Goal: Task Accomplishment & Management: Manage account settings

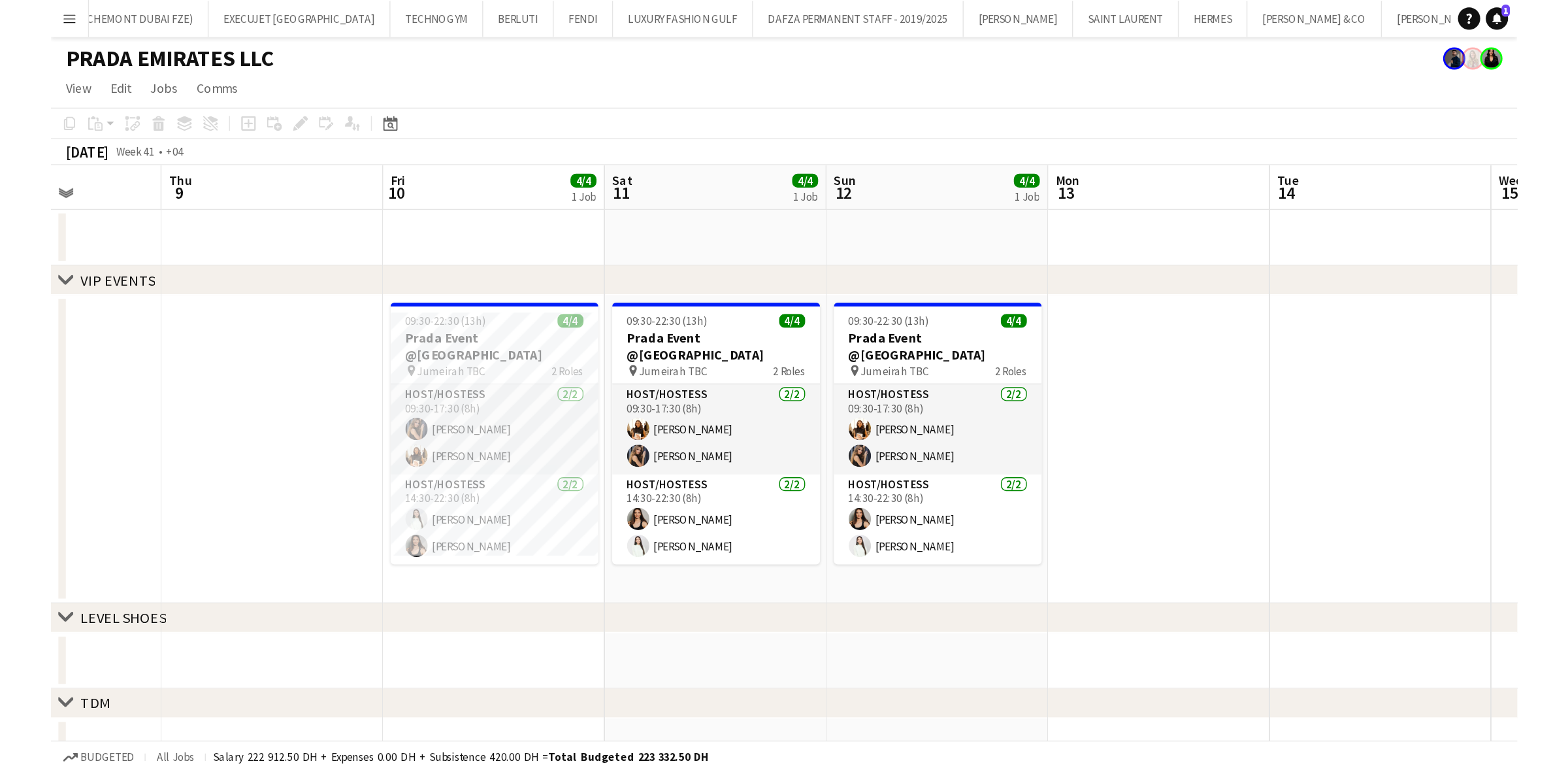
scroll to position [0, 547]
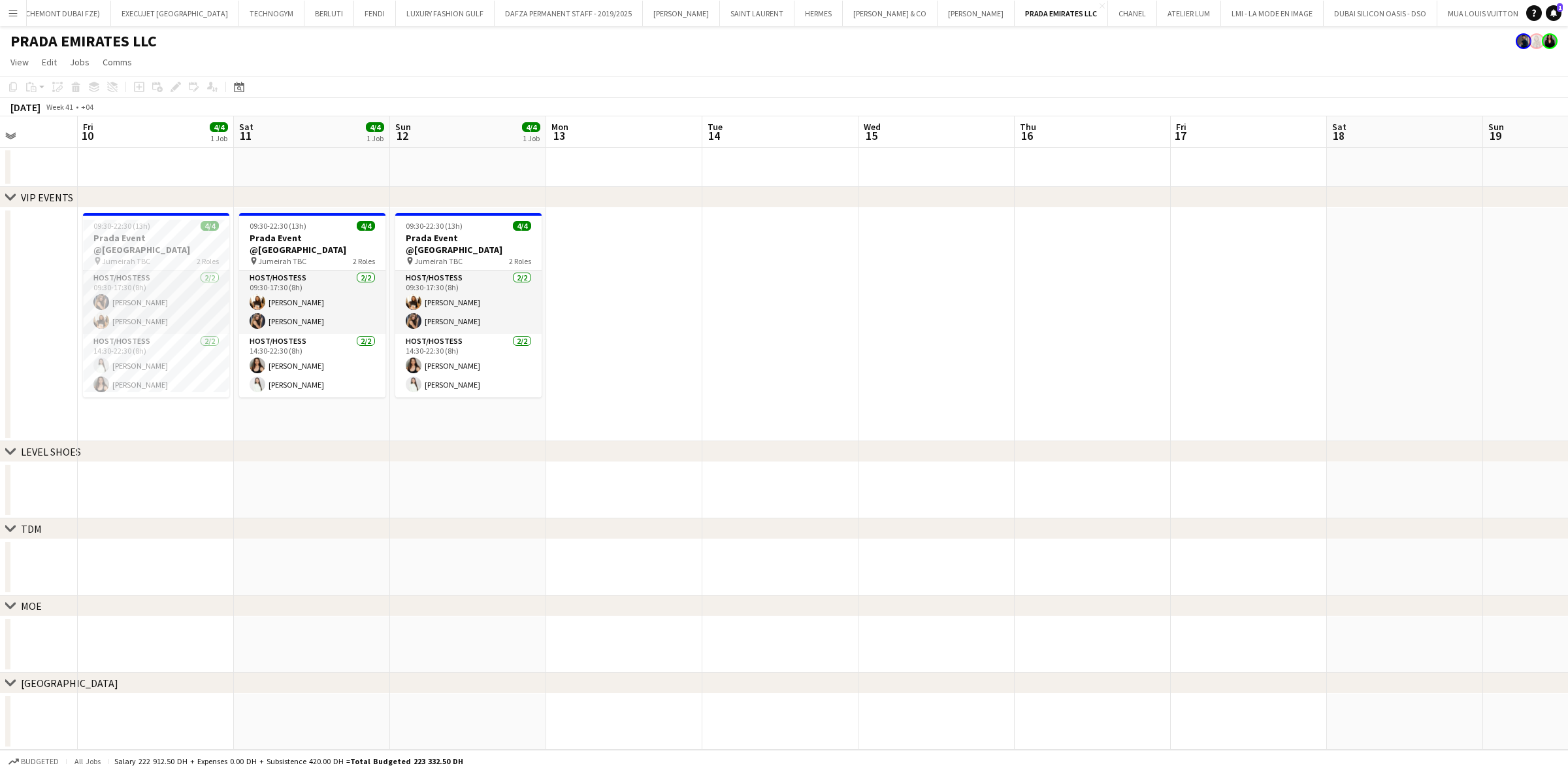
click at [16, 5] on button "Menu" at bounding box center [13, 13] width 26 height 26
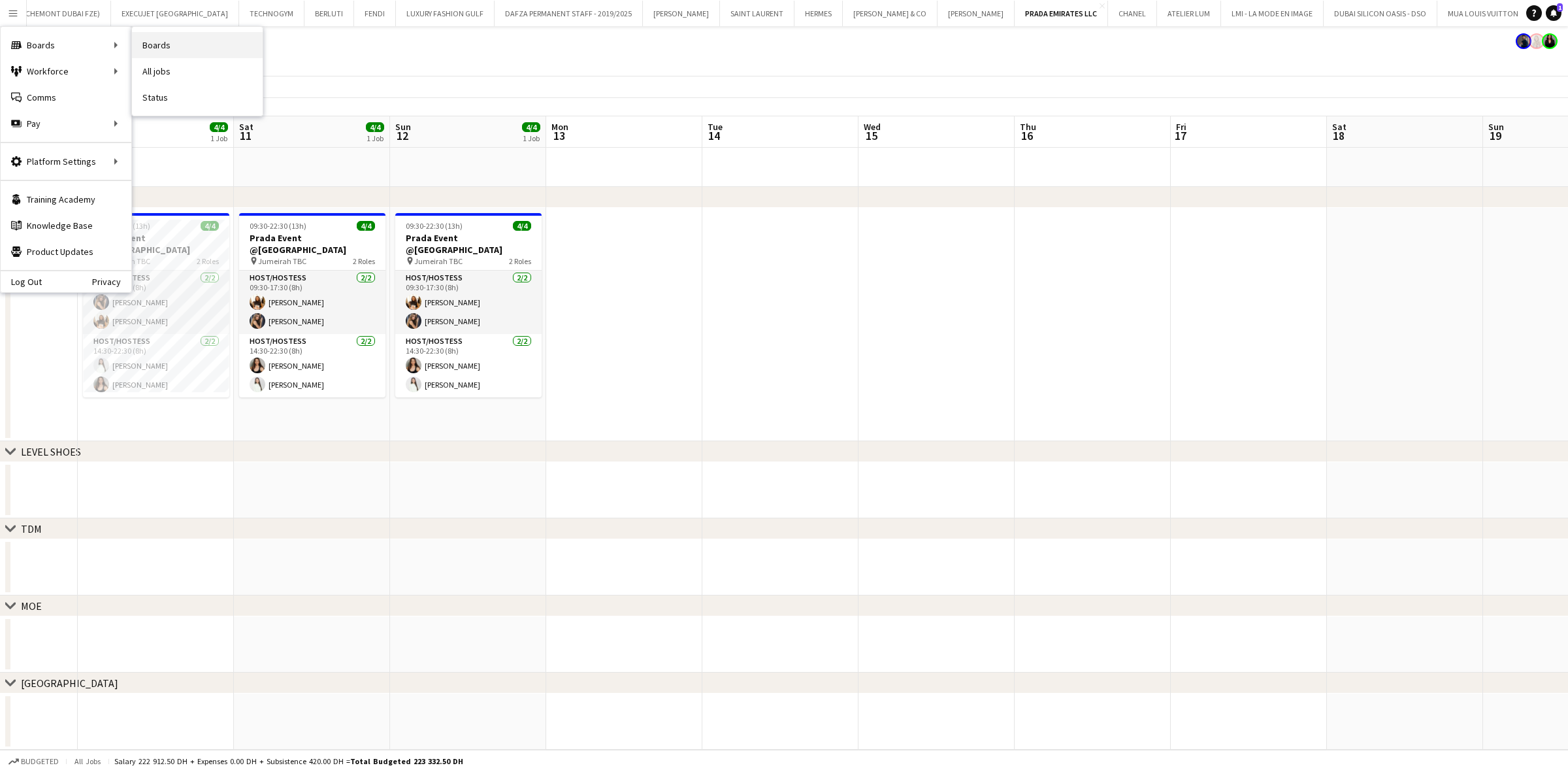
click at [193, 49] on link "Boards" at bounding box center [197, 45] width 131 height 26
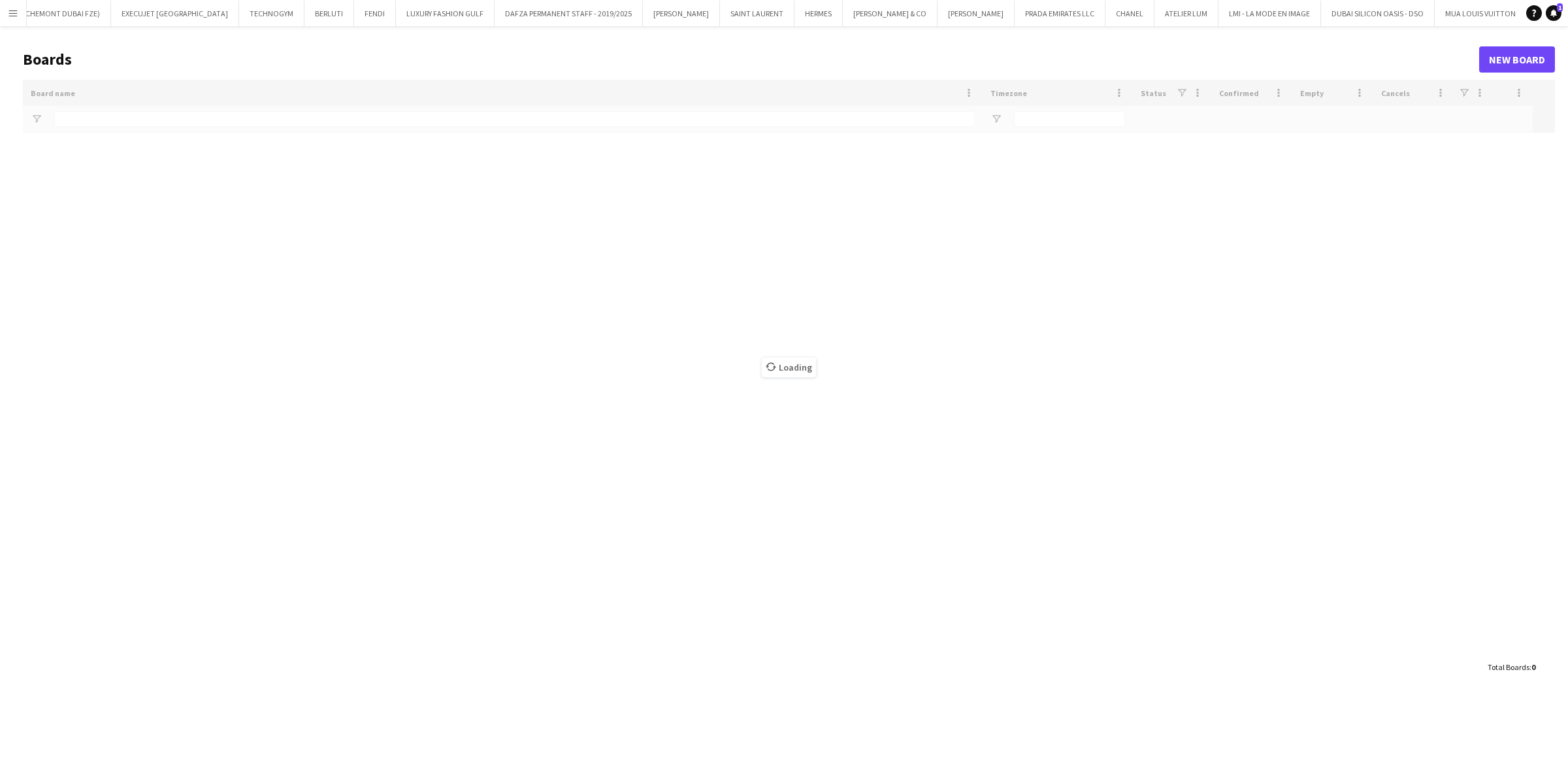
type input "*****"
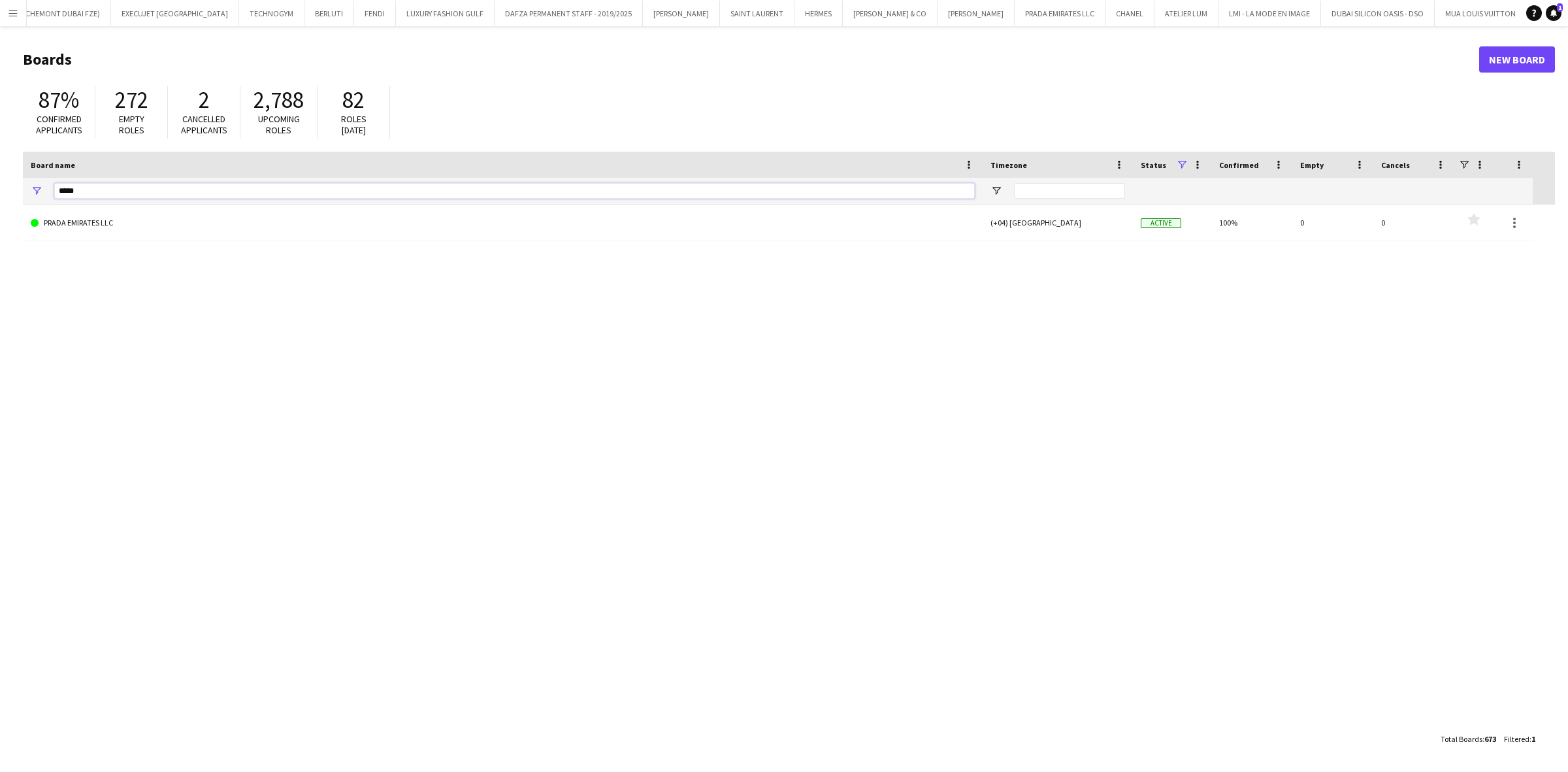
drag, startPoint x: 91, startPoint y: 185, endPoint x: 0, endPoint y: 182, distance: 91.0
click at [0, 182] on main "Boards New Board 87% Confirmed applicants 272 Empty roles 2 Cancelled applicant…" at bounding box center [784, 398] width 1568 height 745
type input "***"
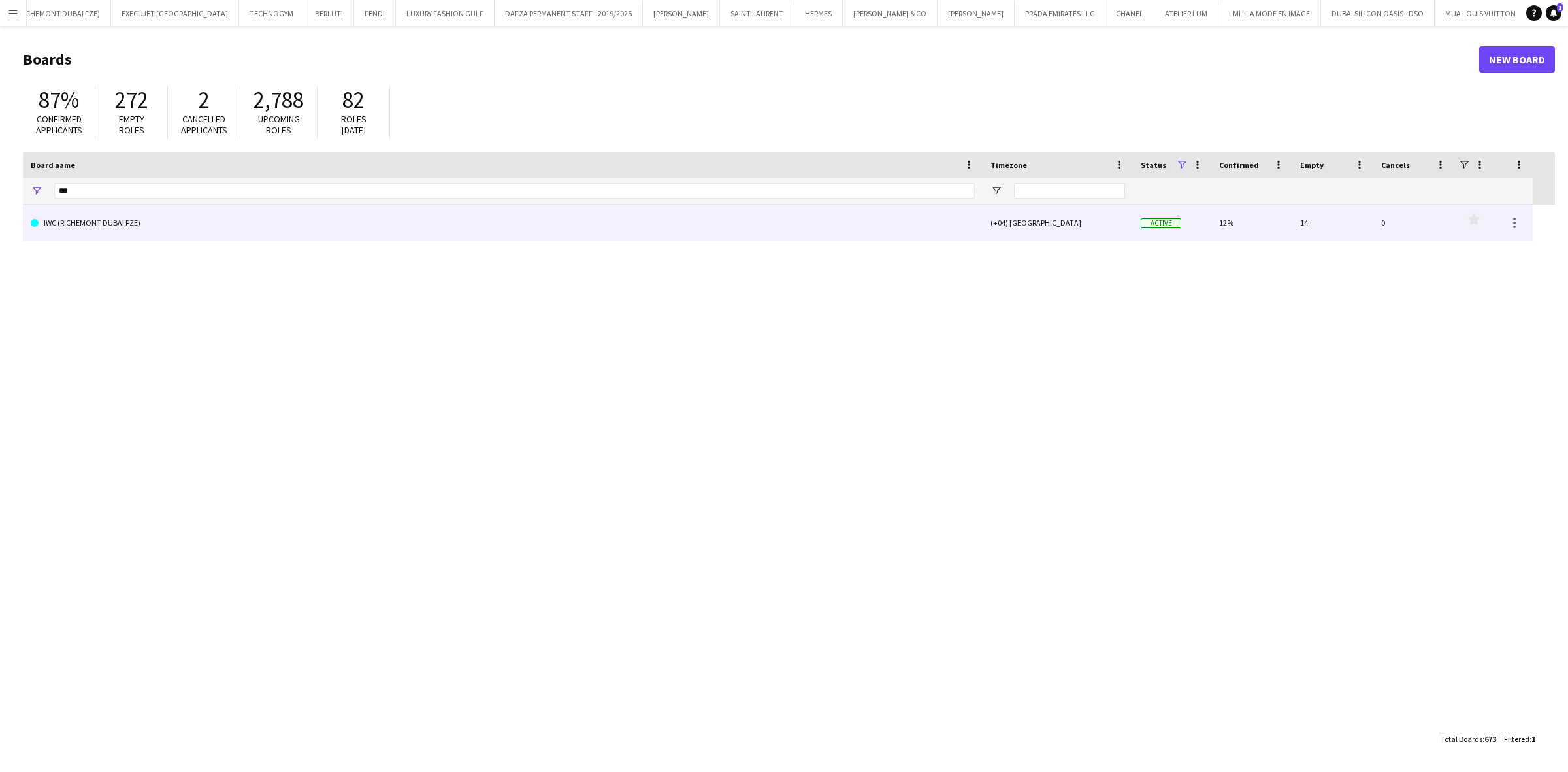
click at [141, 214] on link "IWC (RICHEMONT DUBAI FZE)" at bounding box center [502, 223] width 944 height 37
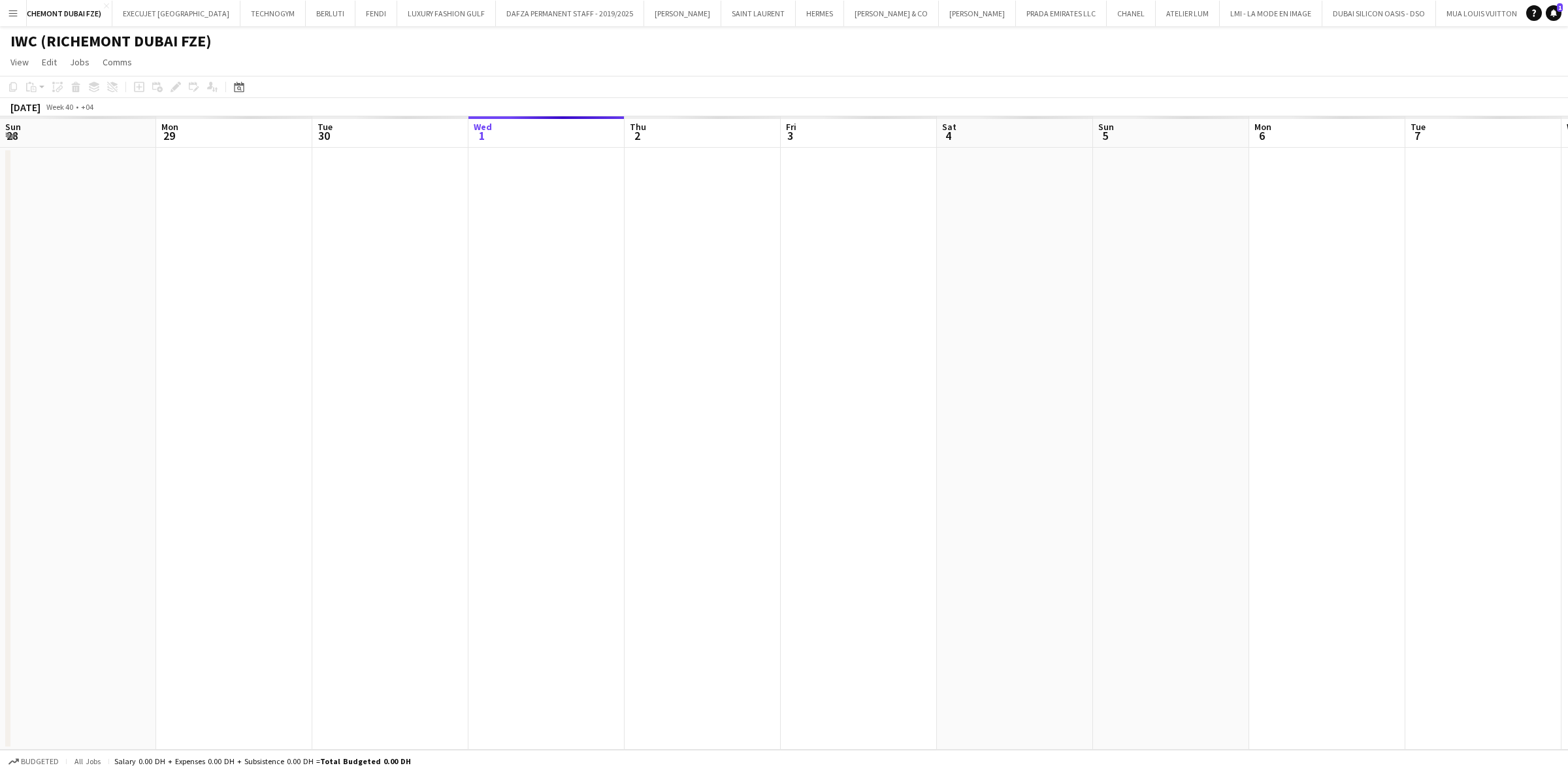
scroll to position [0, 295]
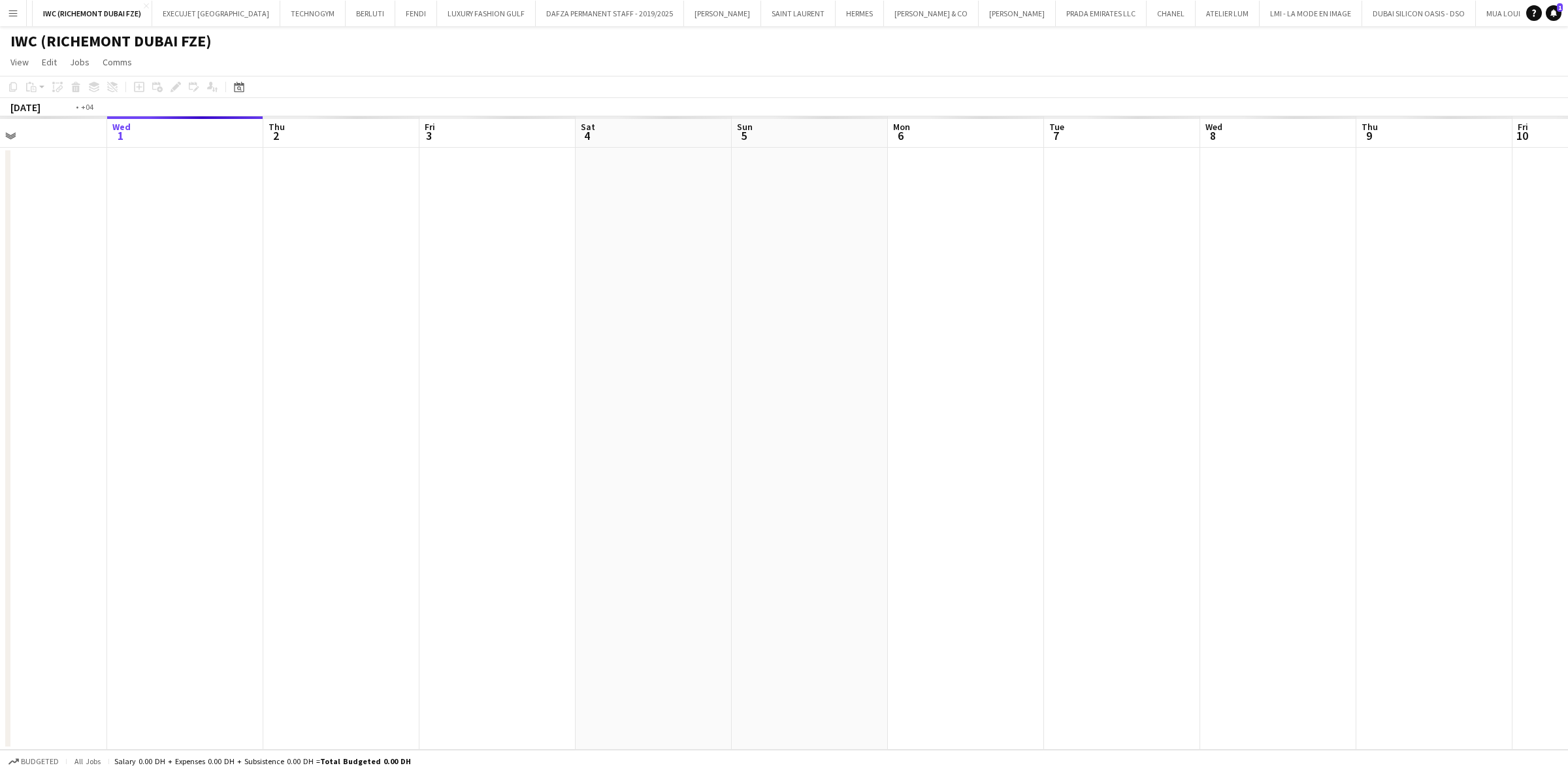
drag, startPoint x: 591, startPoint y: 348, endPoint x: 785, endPoint y: 328, distance: 195.0
click at [773, 330] on app-calendar-viewport "Sun 28 Mon 29 Tue 30 Wed 1 Thu 2 Fri 3 Sat 4 Sun 5 Mon 6 Tue 7 Wed 8 Thu 9 Fri …" at bounding box center [784, 433] width 1568 height 633
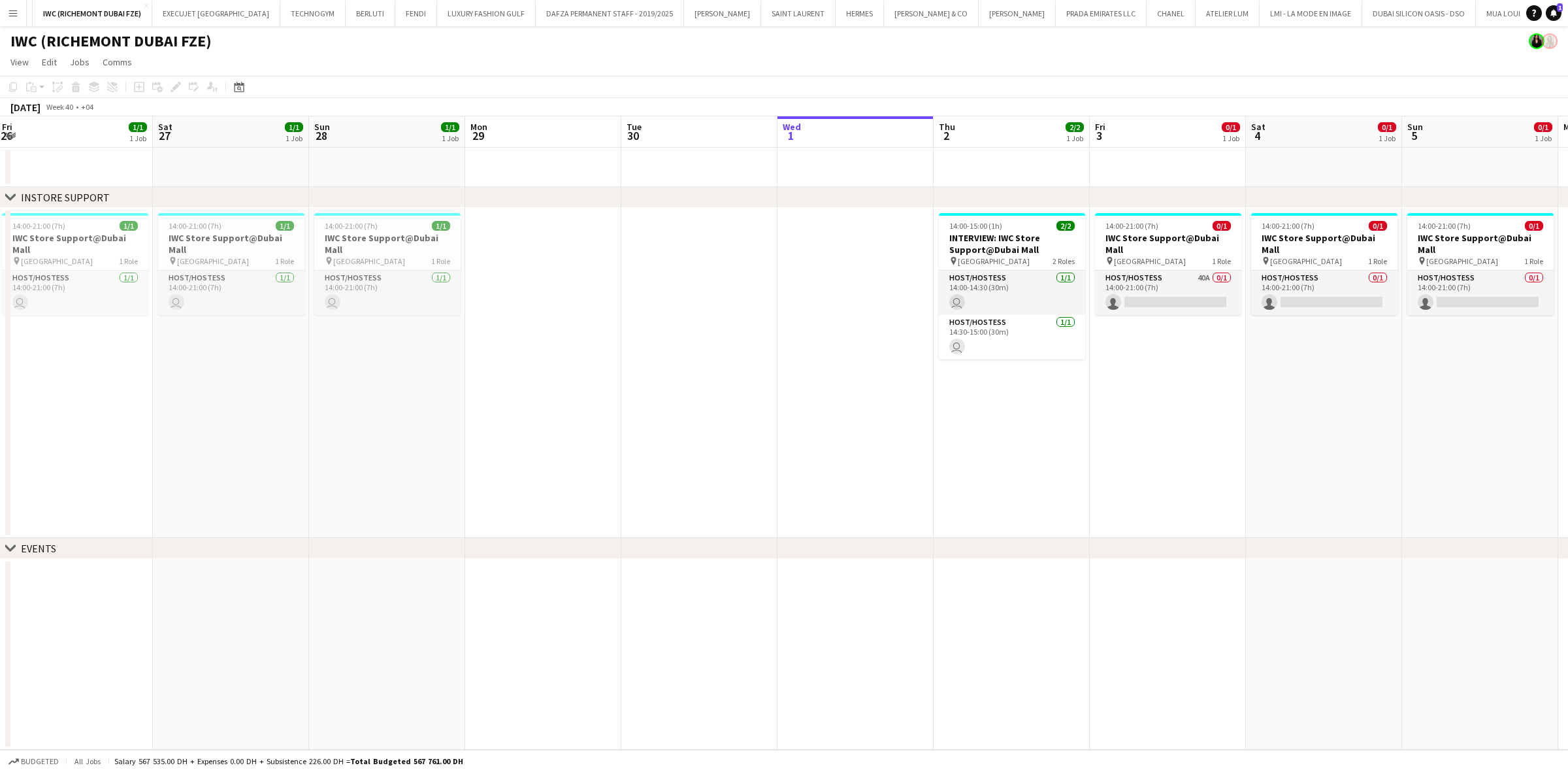
click at [843, 402] on app-calendar-viewport "Wed 24 Thu 25 Fri 26 1/1 1 Job Sat 27 1/1 1 Job Sun 28 1/1 1 Job Mon 29 Tue 30 …" at bounding box center [784, 433] width 1568 height 633
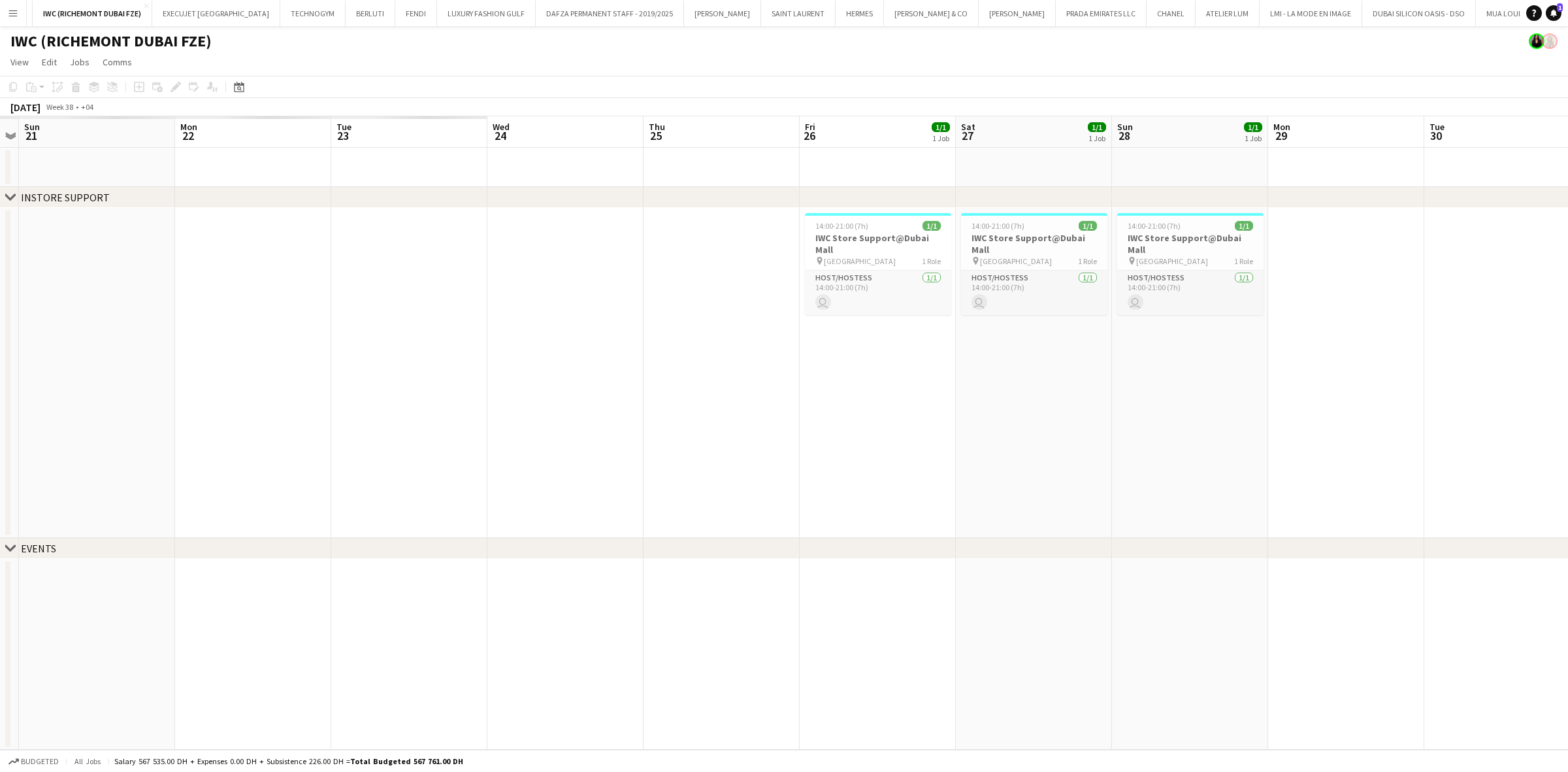
drag, startPoint x: 651, startPoint y: 430, endPoint x: 596, endPoint y: 429, distance: 55.0
click at [709, 430] on app-calendar-viewport "Thu 18 Fri 19 Sat 20 Sun 21 Mon 22 Tue 23 Wed 24 Thu 25 Fri 26 1/1 1 Job Sat 27…" at bounding box center [784, 433] width 1568 height 633
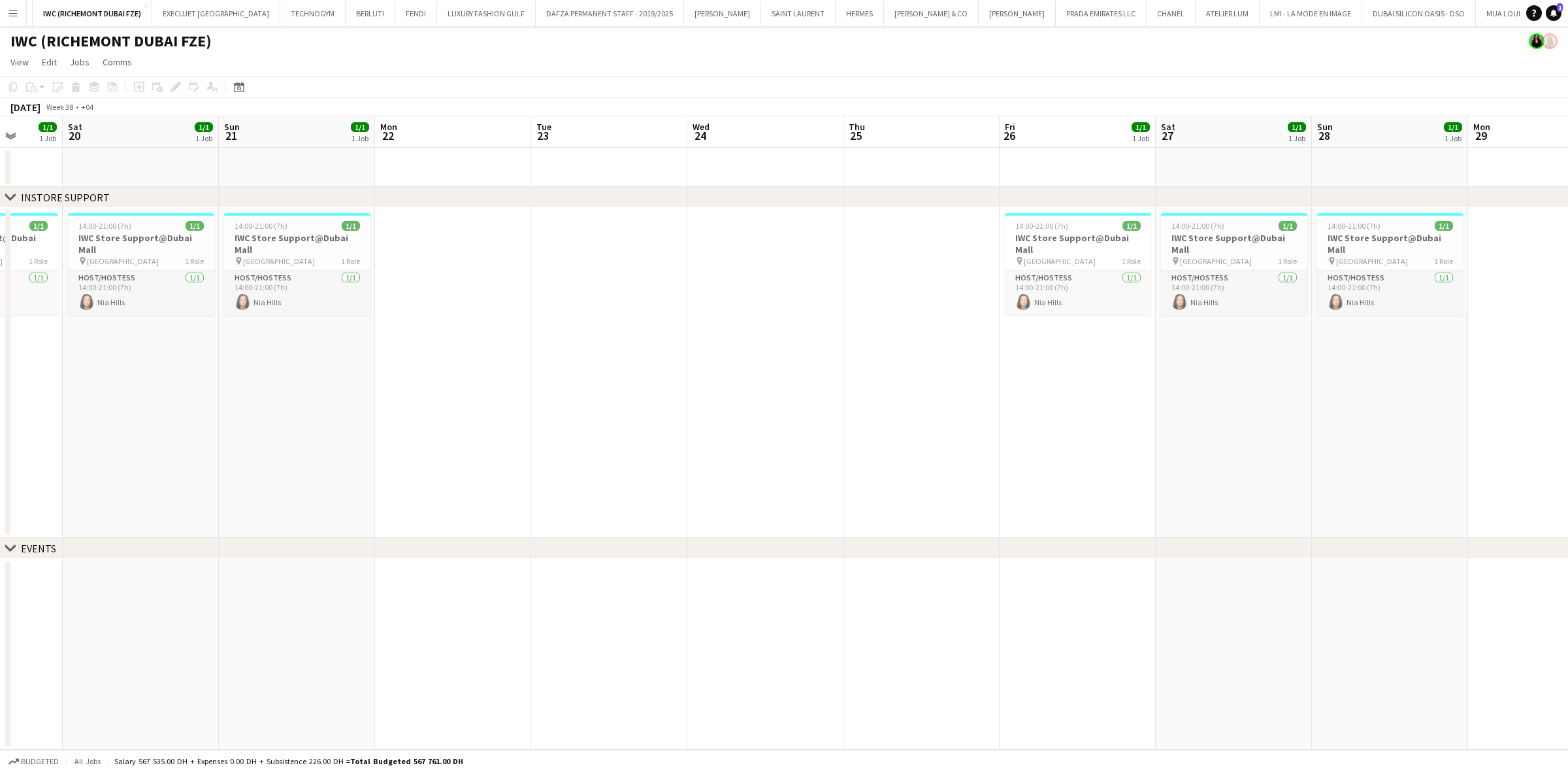
drag, startPoint x: 436, startPoint y: 419, endPoint x: 923, endPoint y: 420, distance: 487.0
click at [1016, 432] on app-calendar-viewport "Wed 17 Thu 18 Fri 19 1/1 1 Job Sat 20 1/1 1 Job Sun 21 1/1 1 Job Mon 22 Tue 23 …" at bounding box center [784, 433] width 1568 height 633
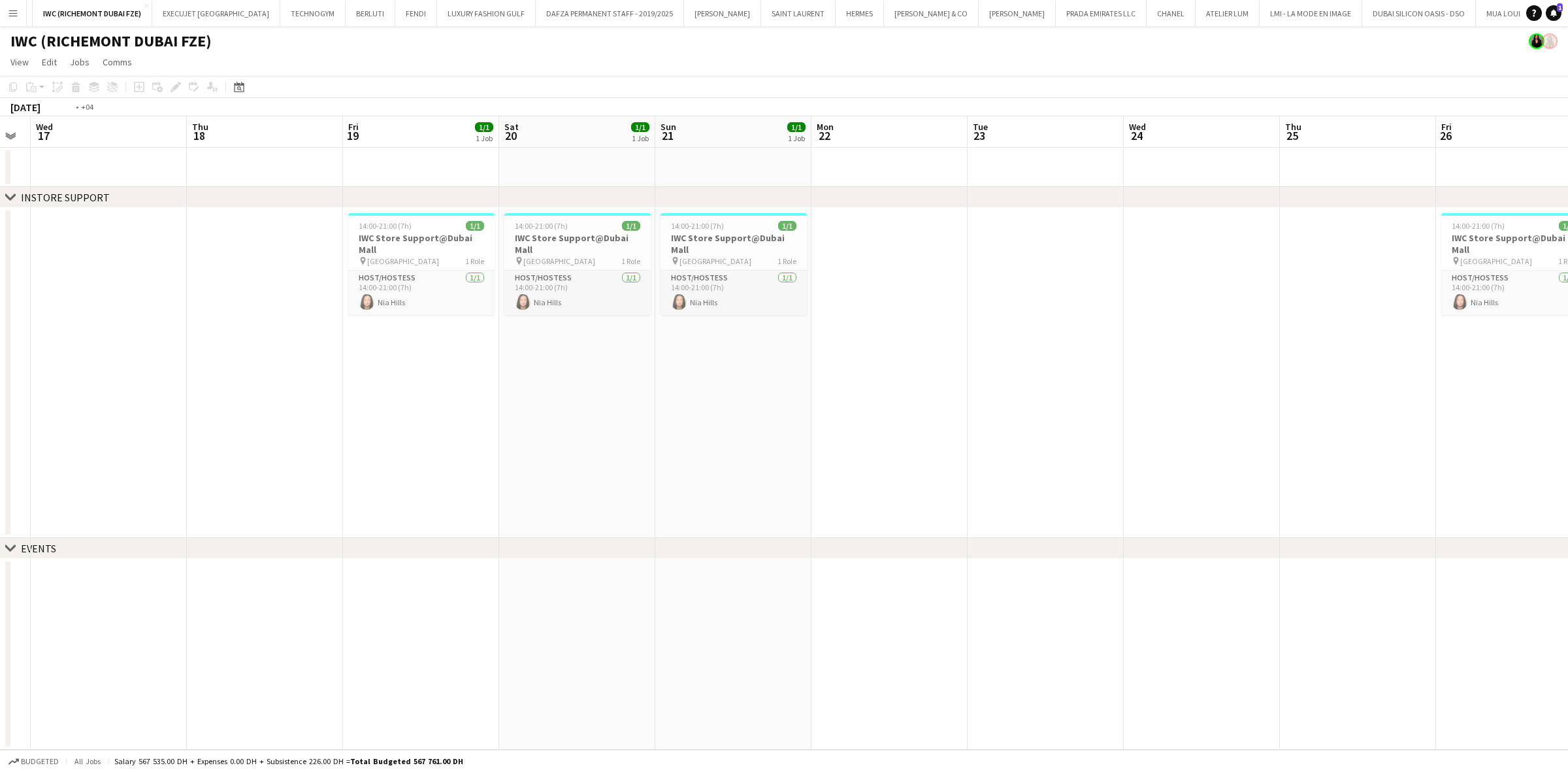
drag, startPoint x: 537, startPoint y: 374, endPoint x: 1111, endPoint y: 405, distance: 574.8
click at [1032, 405] on app-calendar-viewport "Sun 14 Mon 15 Tue 16 Wed 17 Thu 18 Fri 19 1/1 1 Job Sat 20 1/1 1 Job Sun 21 1/1…" at bounding box center [784, 433] width 1568 height 633
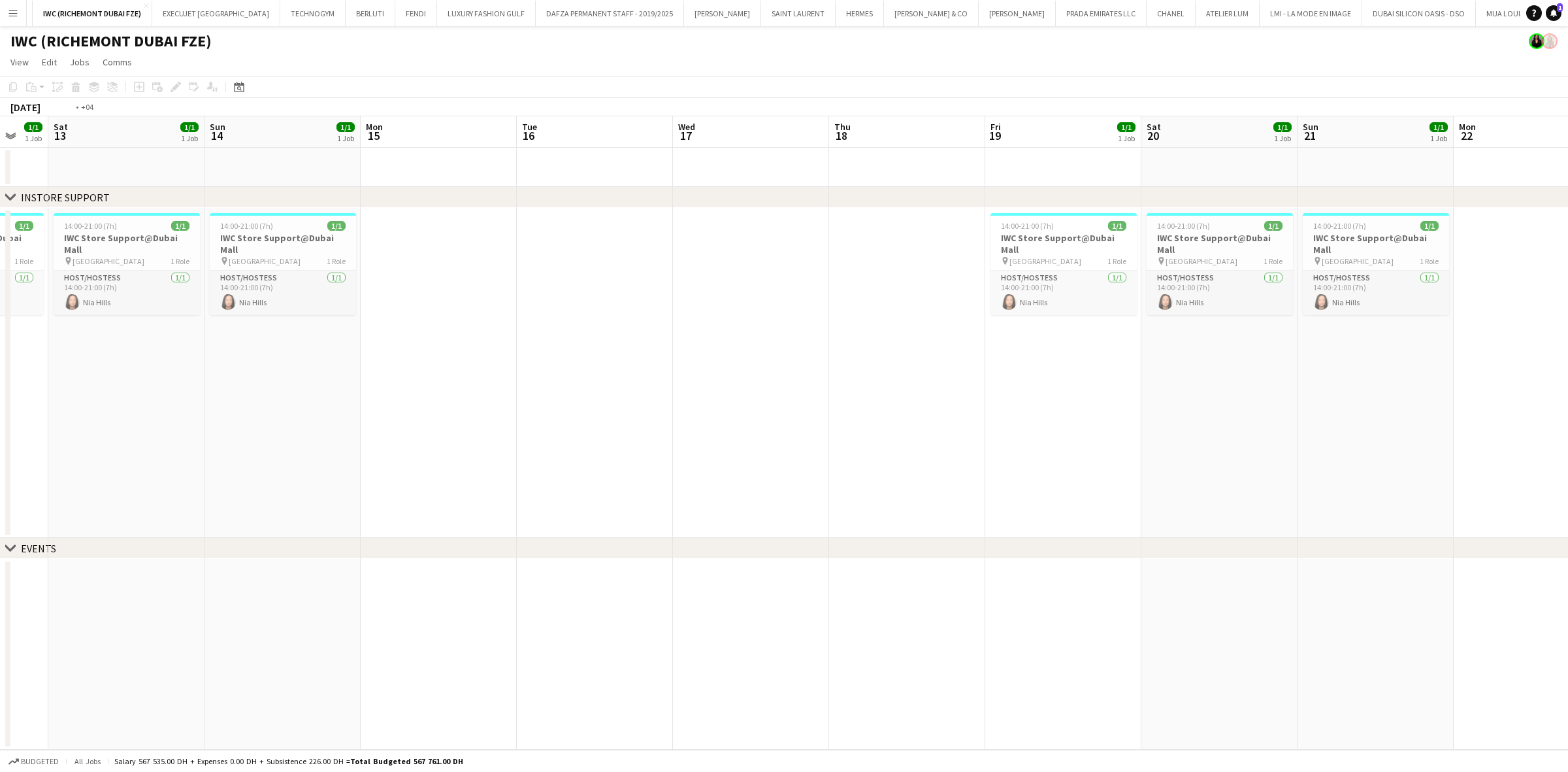
drag, startPoint x: 588, startPoint y: 376, endPoint x: 871, endPoint y: 388, distance: 283.3
click at [1032, 413] on app-calendar-viewport "Wed 10 Thu 11 Fri 12 1/1 1 Job Sat 13 1/1 1 Job Sun 14 1/1 1 Job Mon 15 Tue 16 …" at bounding box center [784, 433] width 1568 height 633
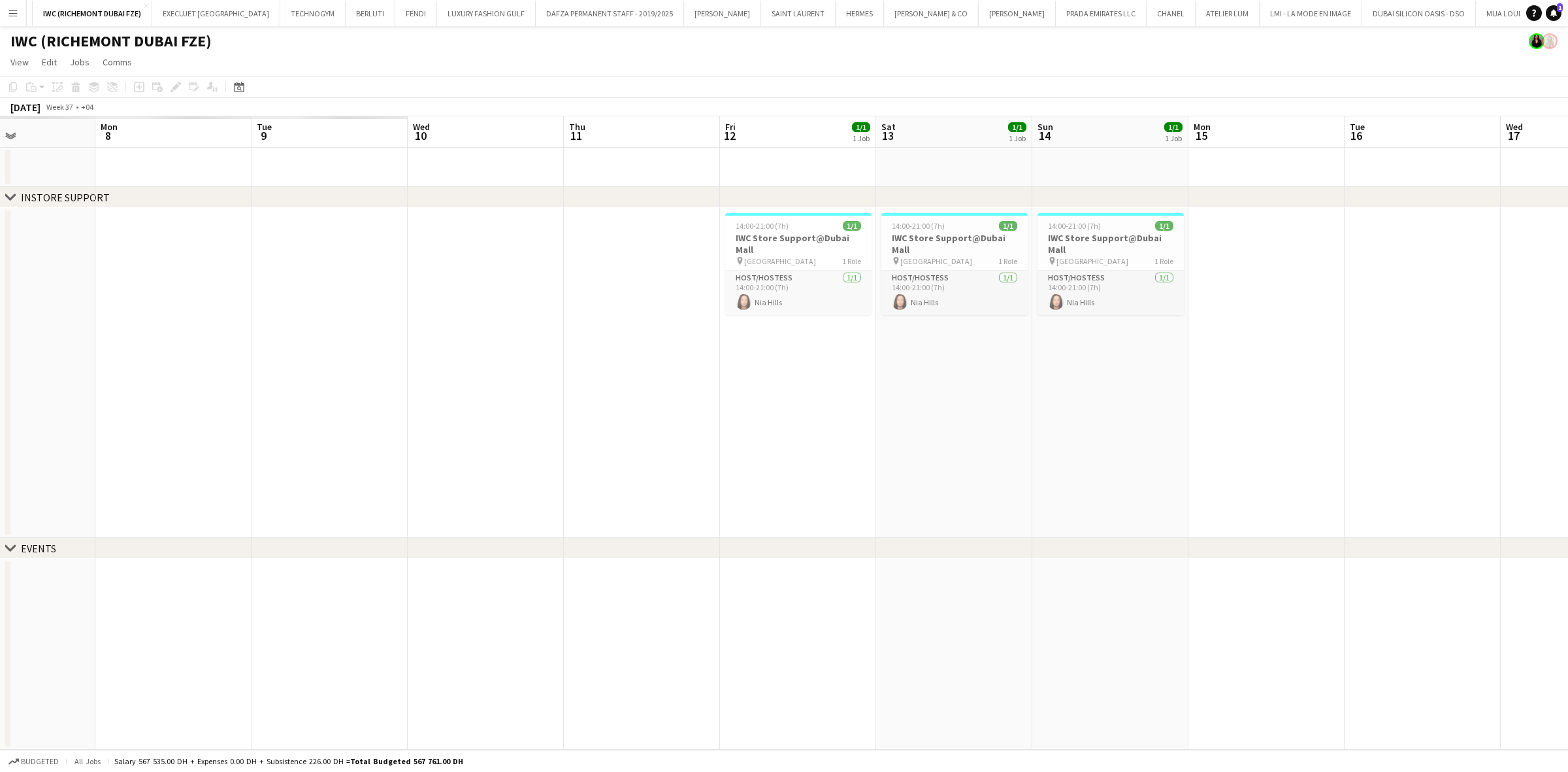
drag, startPoint x: 595, startPoint y: 361, endPoint x: 1161, endPoint y: 396, distance: 567.1
click at [1032, 396] on app-calendar-viewport "Fri 5 Sat 6 Sun 7 Mon 8 Tue 9 Wed 10 Thu 11 Fri 12 1/1 1 Job Sat 13 1/1 1 Job S…" at bounding box center [784, 433] width 1568 height 633
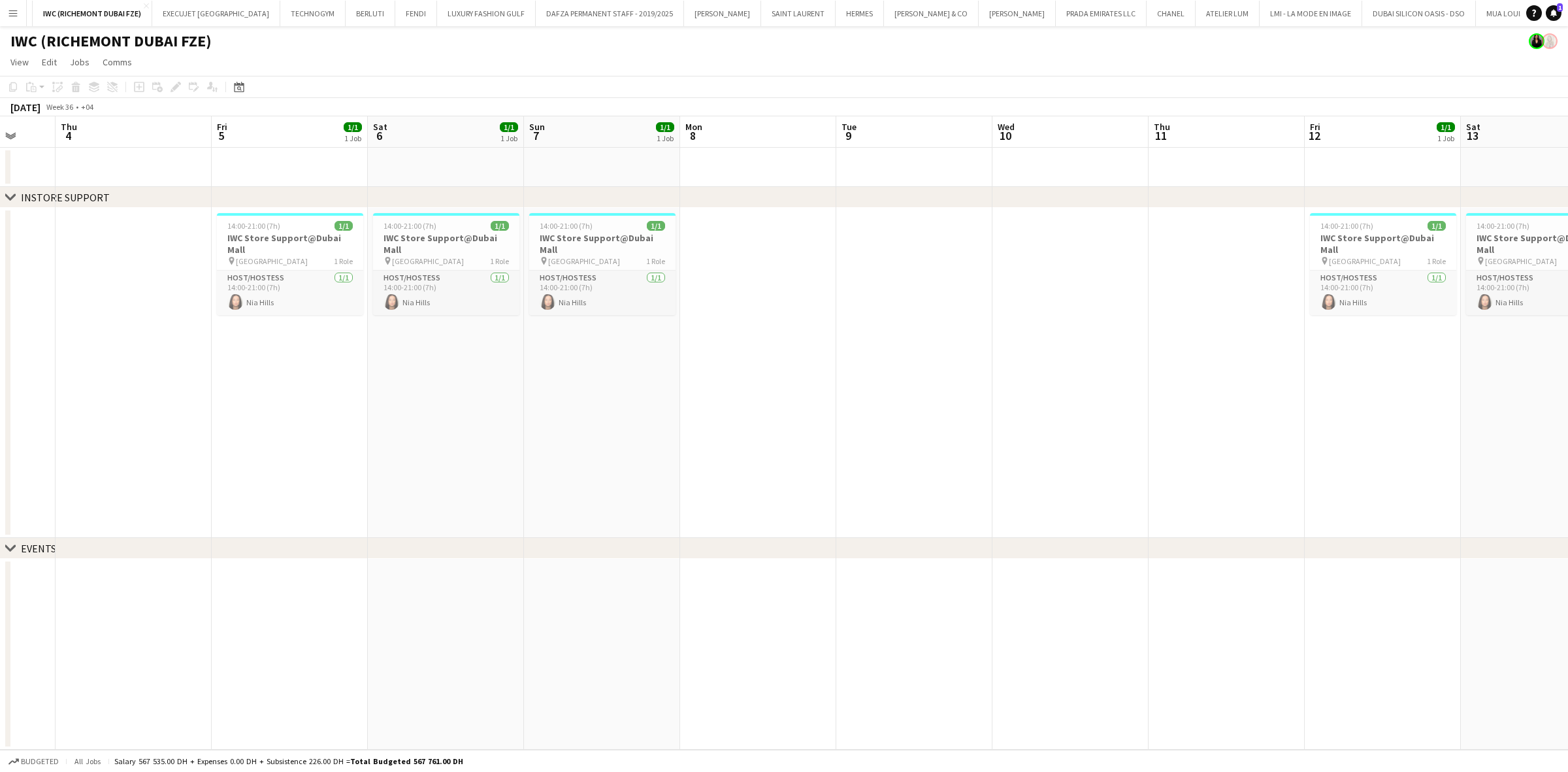
drag, startPoint x: 585, startPoint y: 348, endPoint x: 1082, endPoint y: 363, distance: 497.2
click at [1032, 363] on app-calendar-viewport "Mon 1 Tue 2 Wed 3 Thu 4 Fri 5 1/1 1 Job Sat 6 1/1 1 Job Sun 7 1/1 1 Job Mon 8 T…" at bounding box center [784, 433] width 1568 height 633
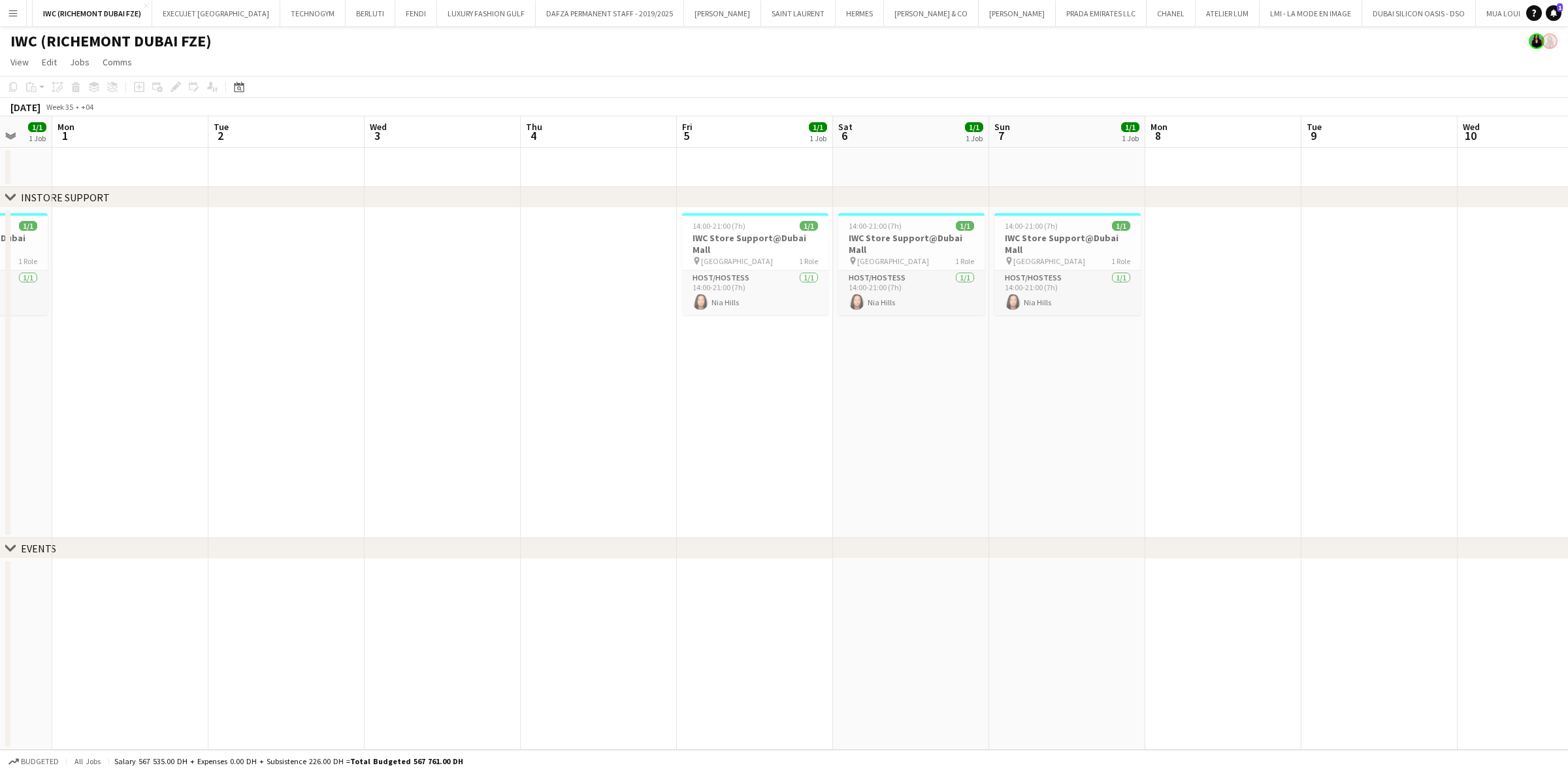
scroll to position [0, 419]
drag, startPoint x: 580, startPoint y: 356, endPoint x: 573, endPoint y: 394, distance: 38.6
click at [573, 394] on app-calendar-viewport "Fri 29 1/1 1 Job Sat 30 1/1 1 Job Sun 31 1/1 1 Job Mon 1 Tue 2 Wed 3 Thu 4 Fri …" at bounding box center [784, 433] width 1568 height 633
click at [680, 243] on app-date-cell "14:00-21:00 (7h) 1/1 IWC Store Support@Dubai Mall pin [GEOGRAPHIC_DATA] 1 Role …" at bounding box center [752, 372] width 156 height 330
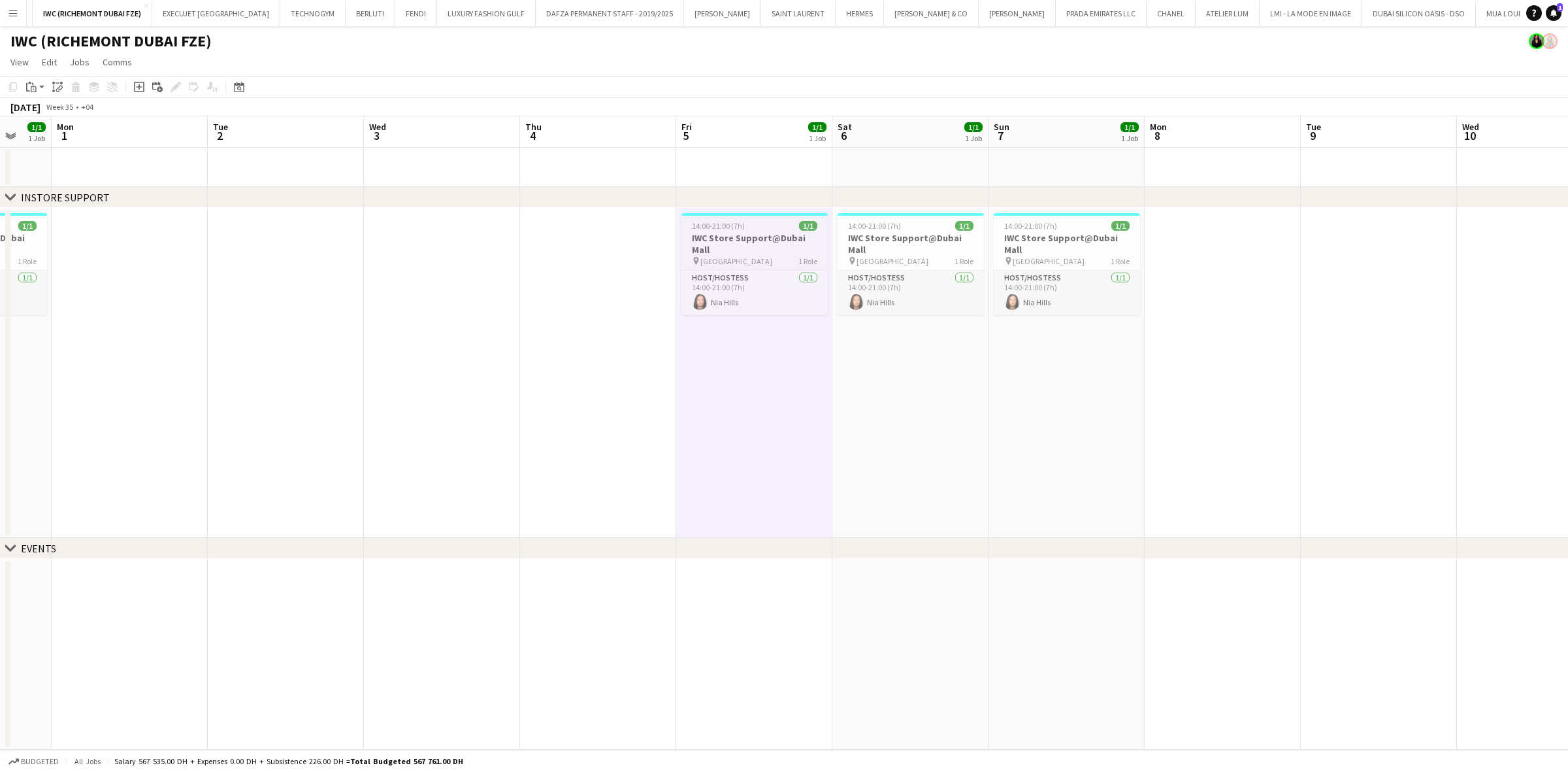
click at [728, 221] on span "14:00-21:00 (7h)" at bounding box center [719, 225] width 53 height 10
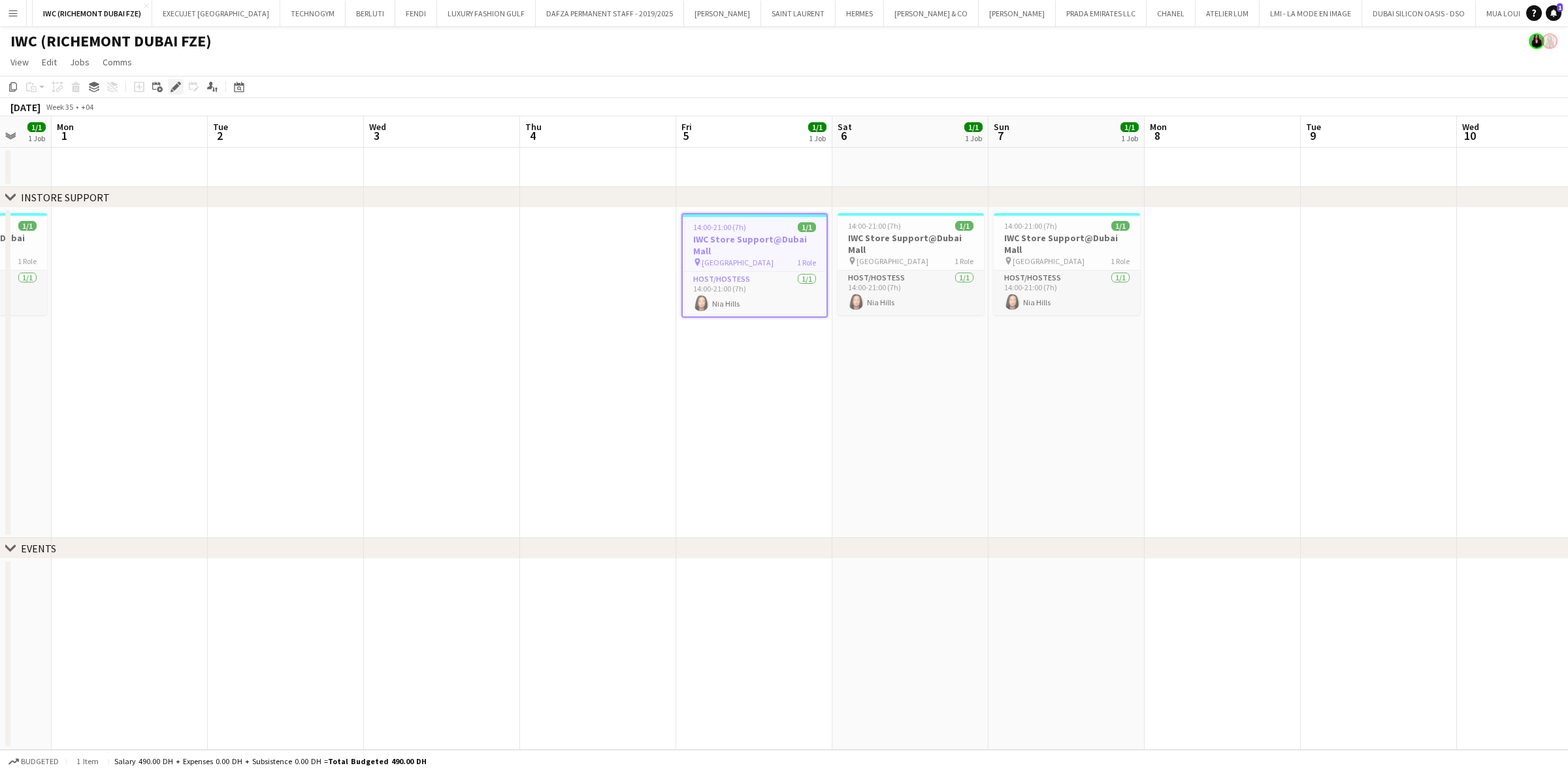
click at [171, 88] on icon "Edit" at bounding box center [176, 87] width 11 height 11
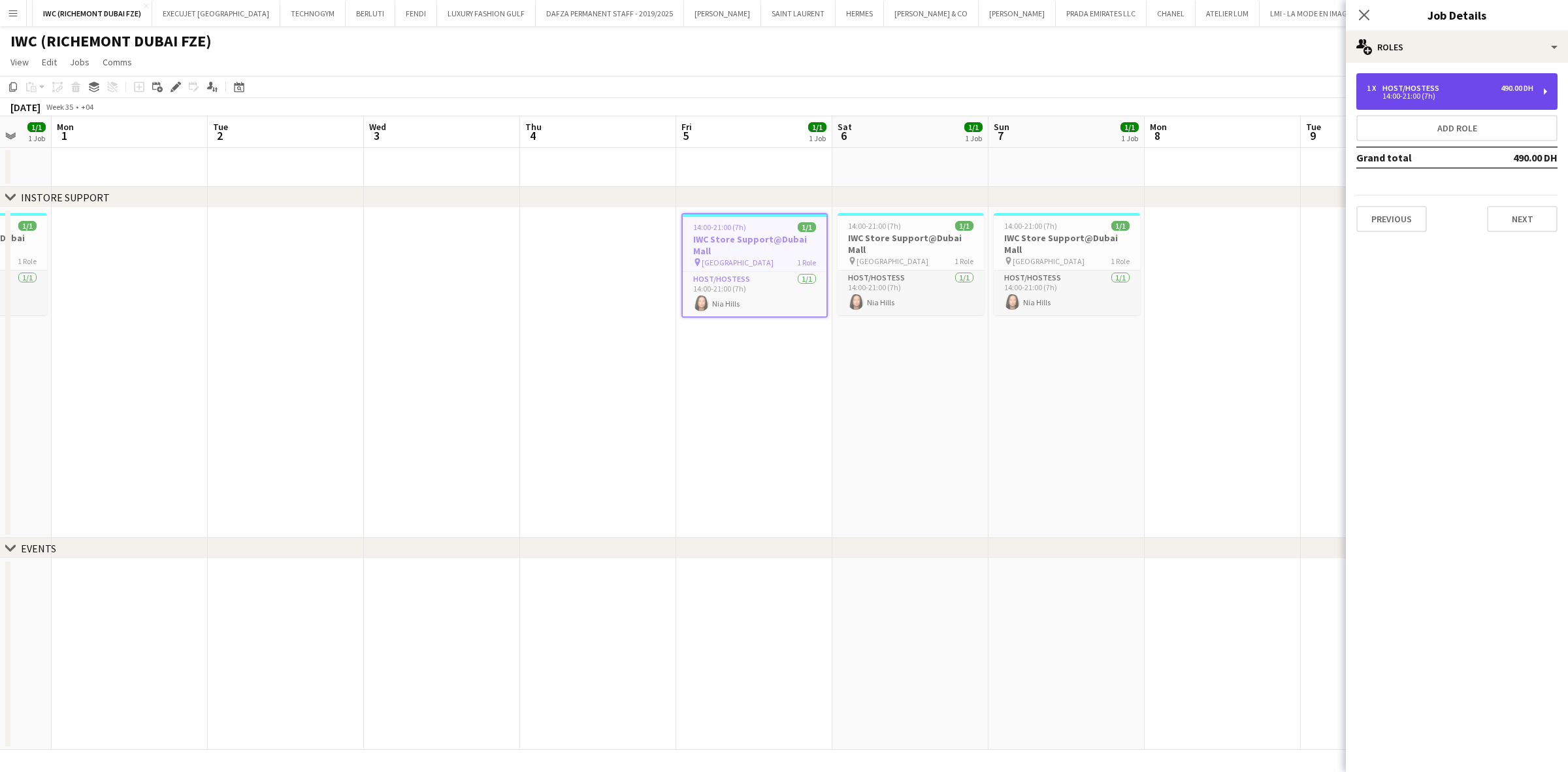
click at [1032, 85] on div "Host/Hostess" at bounding box center [1413, 88] width 62 height 9
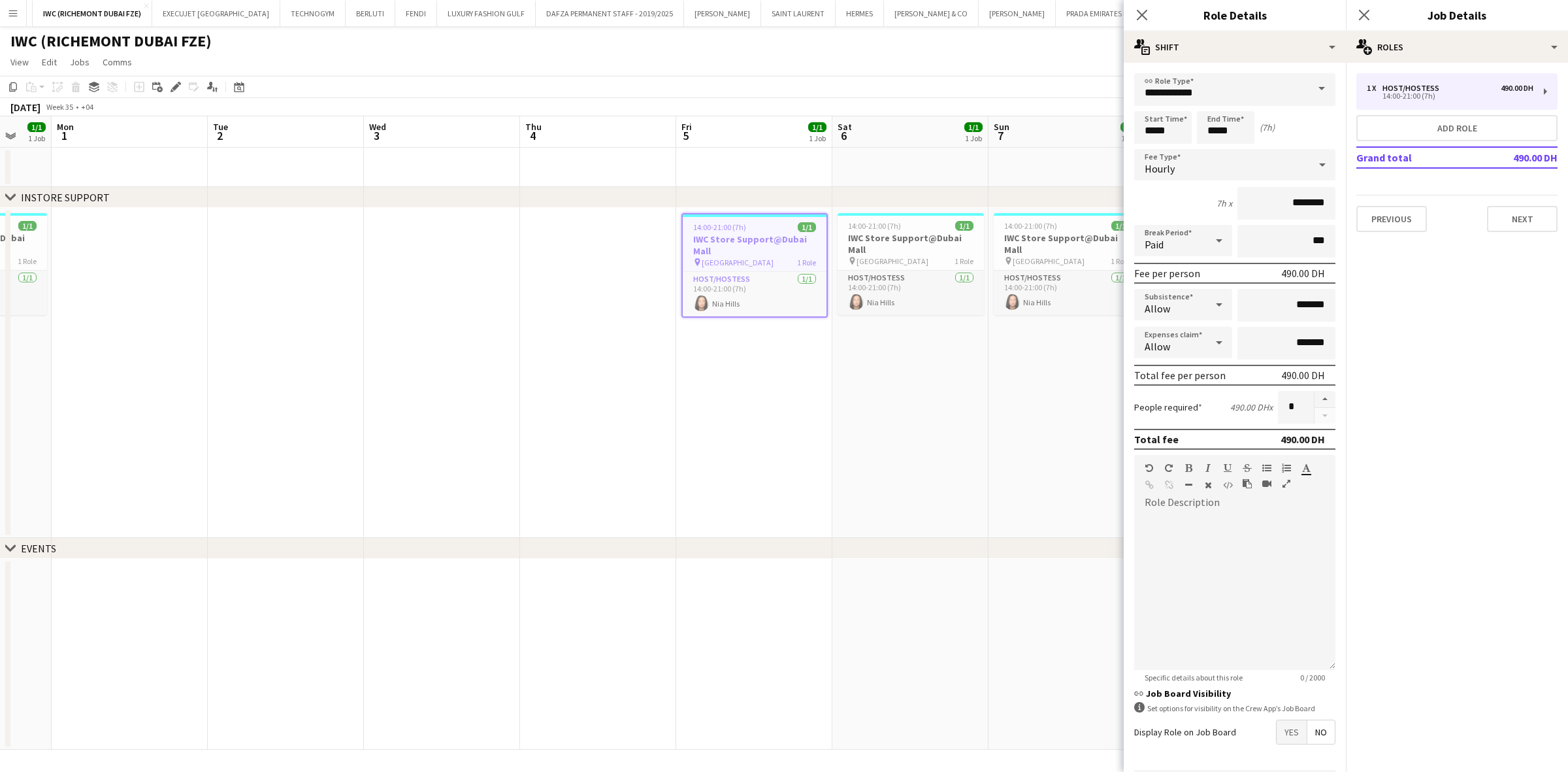
click at [1032, 92] on app-toolbar "Copy Paste Paste Ctrl+V Paste with crew Ctrl+Shift+V Paste linked Job [GEOGRAPH…" at bounding box center [784, 87] width 1568 height 22
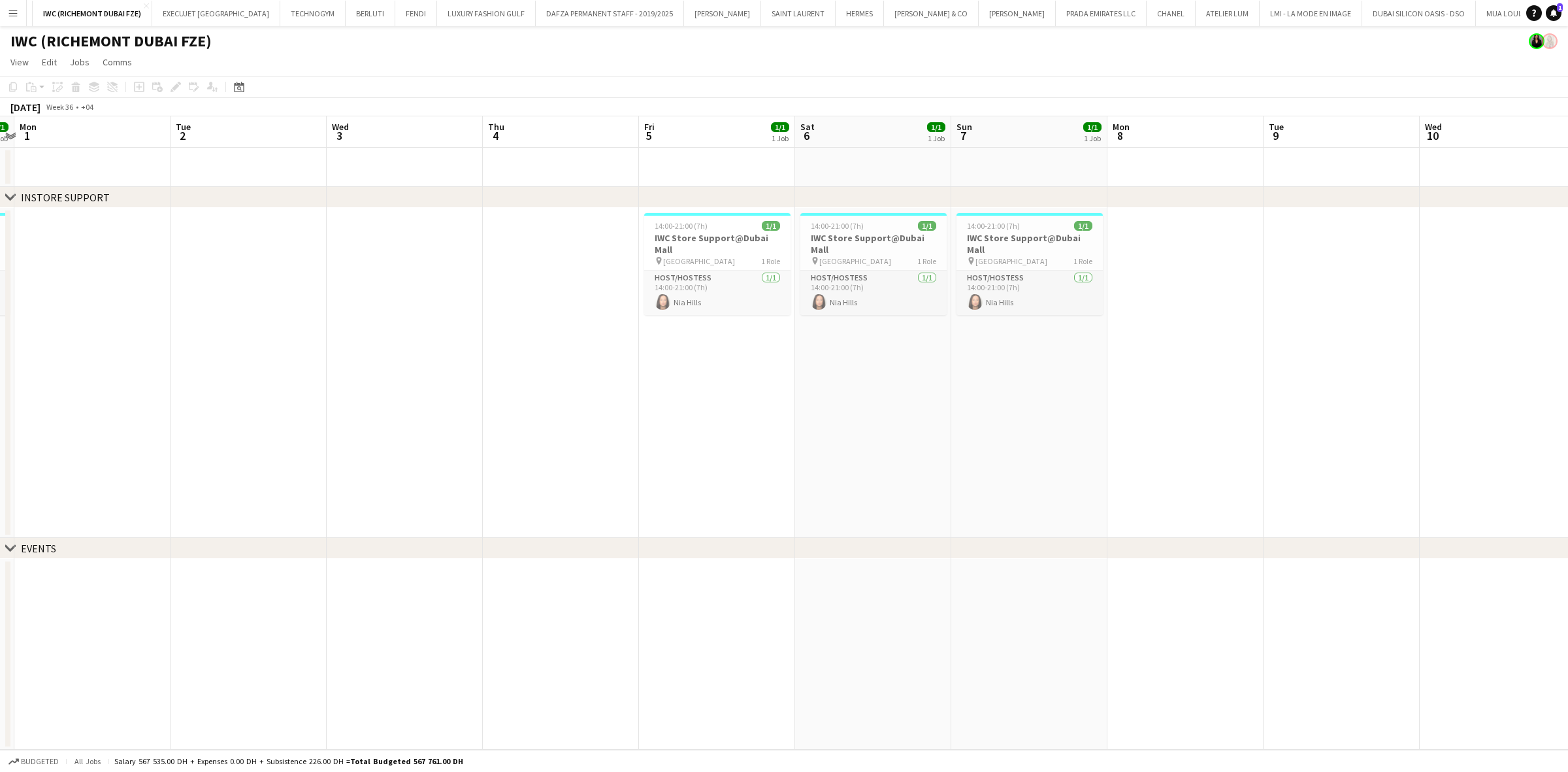
scroll to position [0, 454]
drag, startPoint x: 611, startPoint y: 349, endPoint x: 611, endPoint y: 356, distance: 7.0
click at [611, 356] on app-calendar-viewport "Fri 29 1/1 1 Job Sat 30 1/1 1 Job Sun 31 1/1 1 Job Mon 1 Tue 2 Wed 3 Thu 4 Fri …" at bounding box center [784, 433] width 1568 height 633
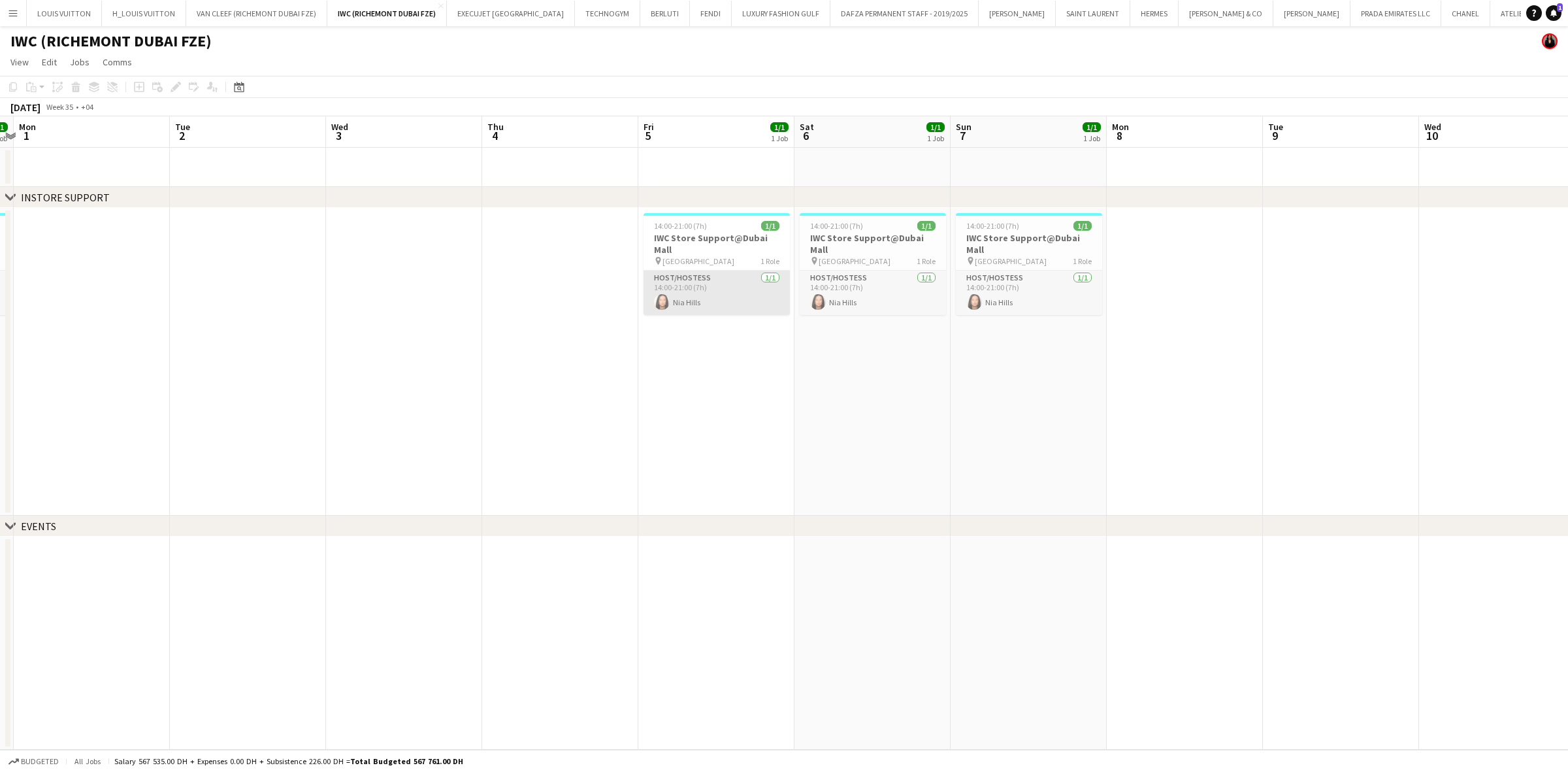
click at [676, 275] on app-card-role "Host/Hostess [DATE] 14:00-21:00 (7h) [GEOGRAPHIC_DATA]" at bounding box center [716, 292] width 146 height 44
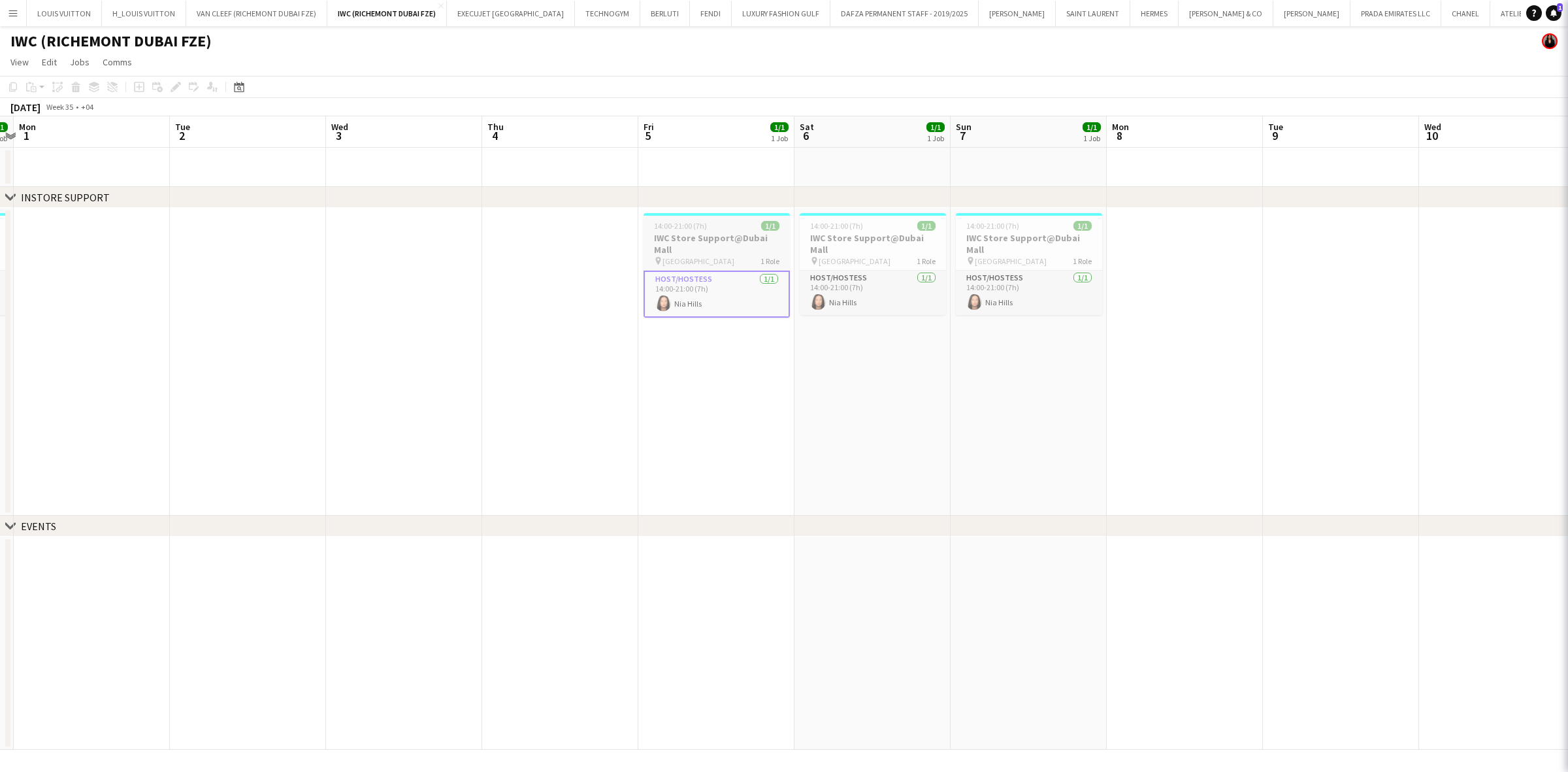
click at [673, 256] on span "[GEOGRAPHIC_DATA]" at bounding box center [698, 260] width 72 height 10
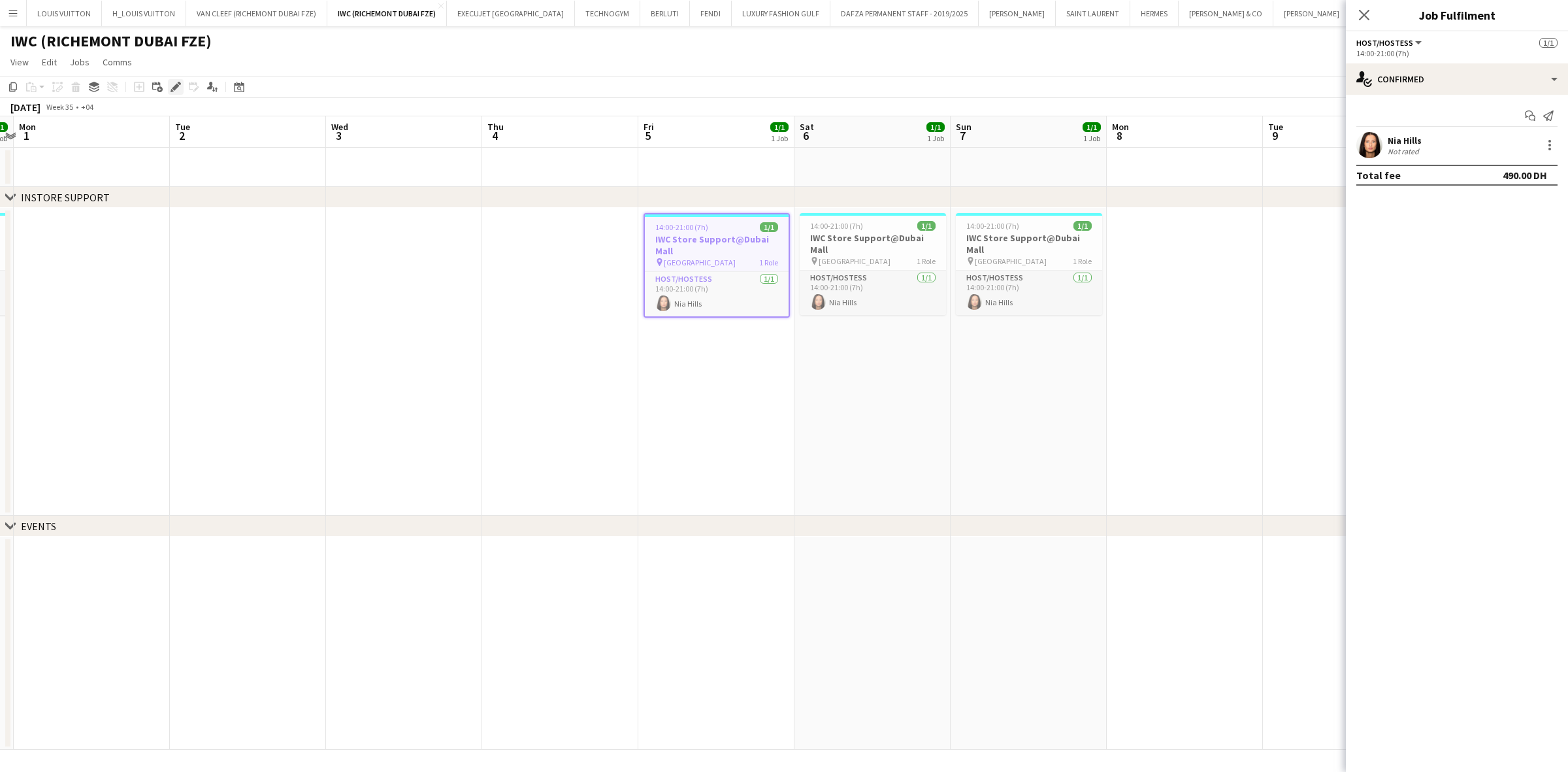
click at [174, 90] on icon "Edit" at bounding box center [176, 87] width 11 height 11
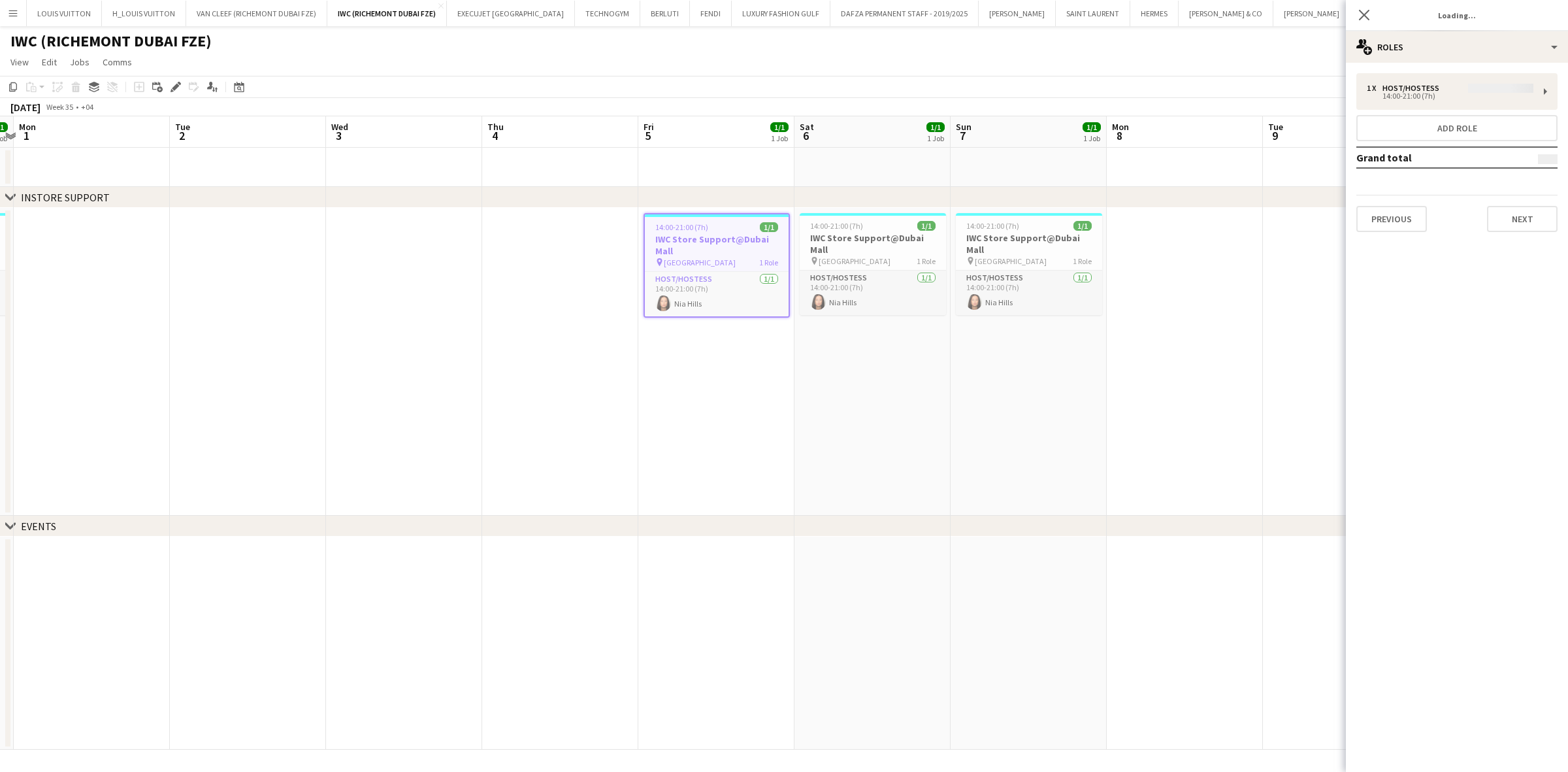
click at [1032, 96] on div "1 x Host/Hostess 14:00-21:00 (7h) Add role Grand total Previous Next" at bounding box center [1457, 152] width 222 height 159
click at [1032, 100] on div "1 x Host/Hostess 14:00-21:00 (7h) Add role Grand total Previous Next" at bounding box center [1457, 152] width 222 height 159
click at [1032, 98] on div "1 x Host/Hostess 14:00-21:00 (7h) Add role Grand total Previous Next" at bounding box center [1457, 152] width 222 height 159
click at [1032, 95] on div "14:00-21:00 (7h)" at bounding box center [1450, 96] width 167 height 7
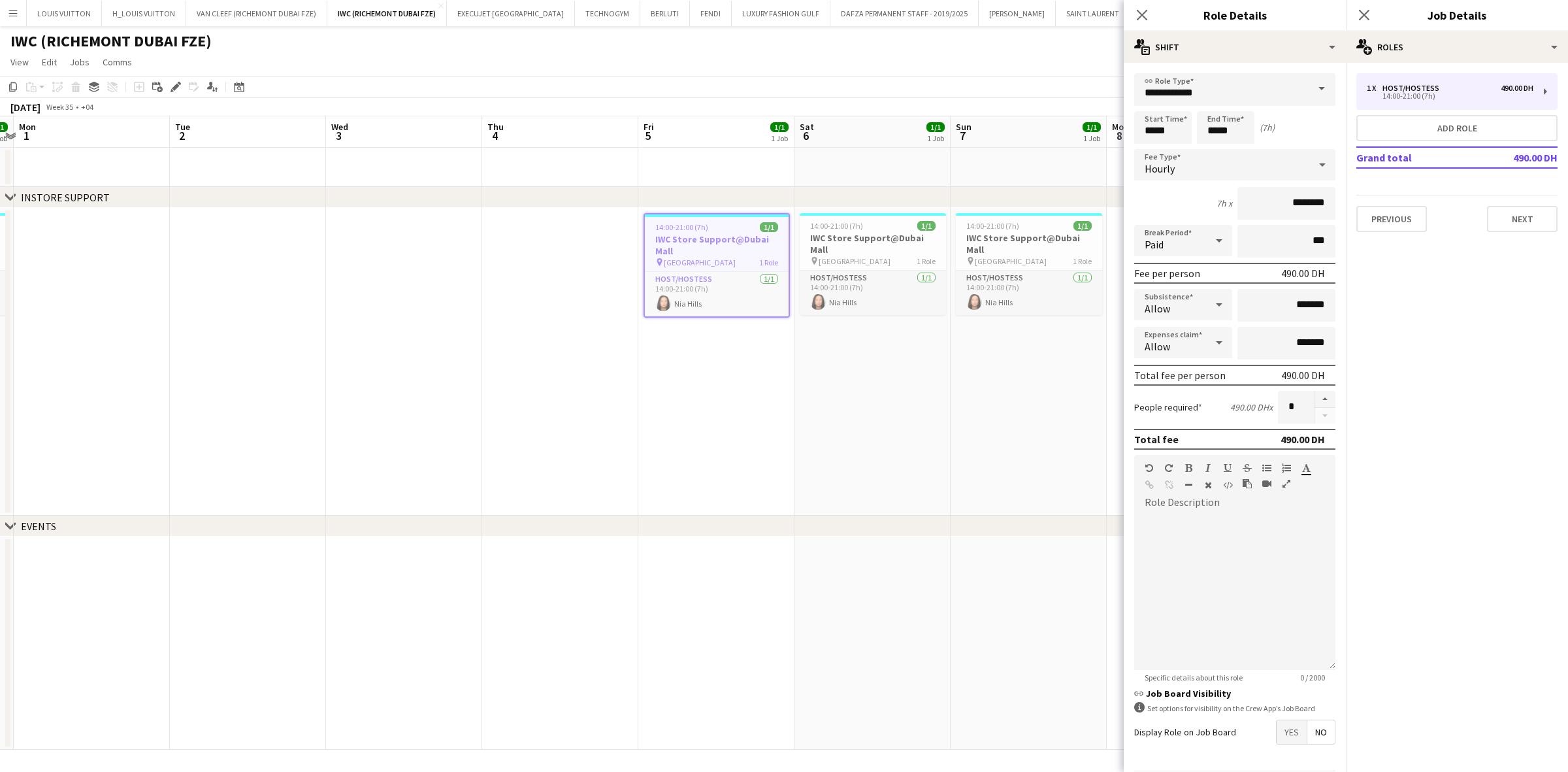
click at [988, 67] on app-page-menu "View Day view expanded Day view collapsed Month view Date picker Jump to [DATE]…" at bounding box center [784, 63] width 1568 height 25
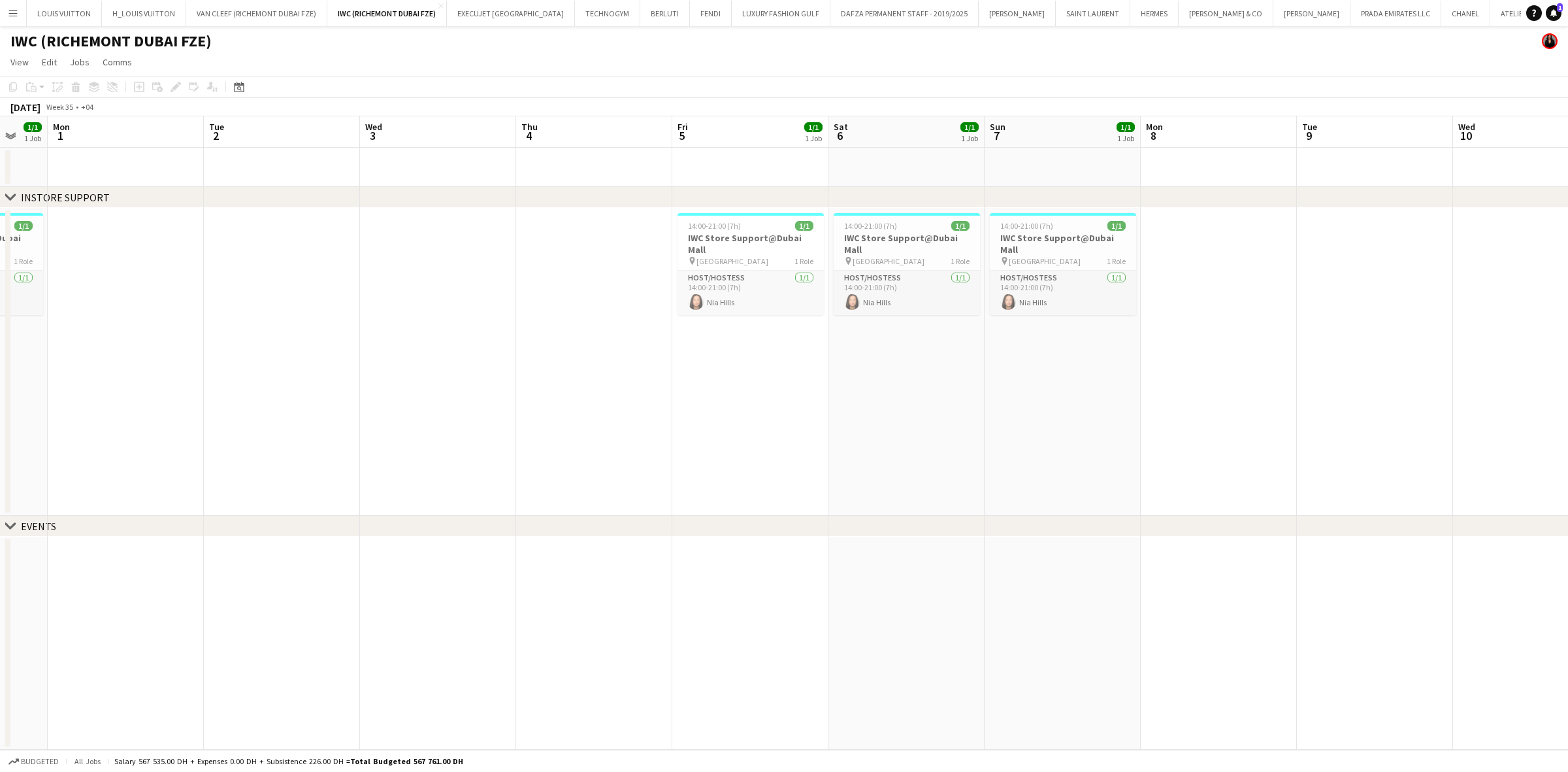
scroll to position [0, 579]
drag, startPoint x: 805, startPoint y: 400, endPoint x: 536, endPoint y: 439, distance: 271.8
click at [536, 439] on app-calendar-viewport "Thu 28 Fri 29 1/1 1 Job Sat 30 1/1 1 Job Sun 31 1/1 1 Job Mon 1 Tue 2 Wed 3 Thu…" at bounding box center [784, 433] width 1568 height 633
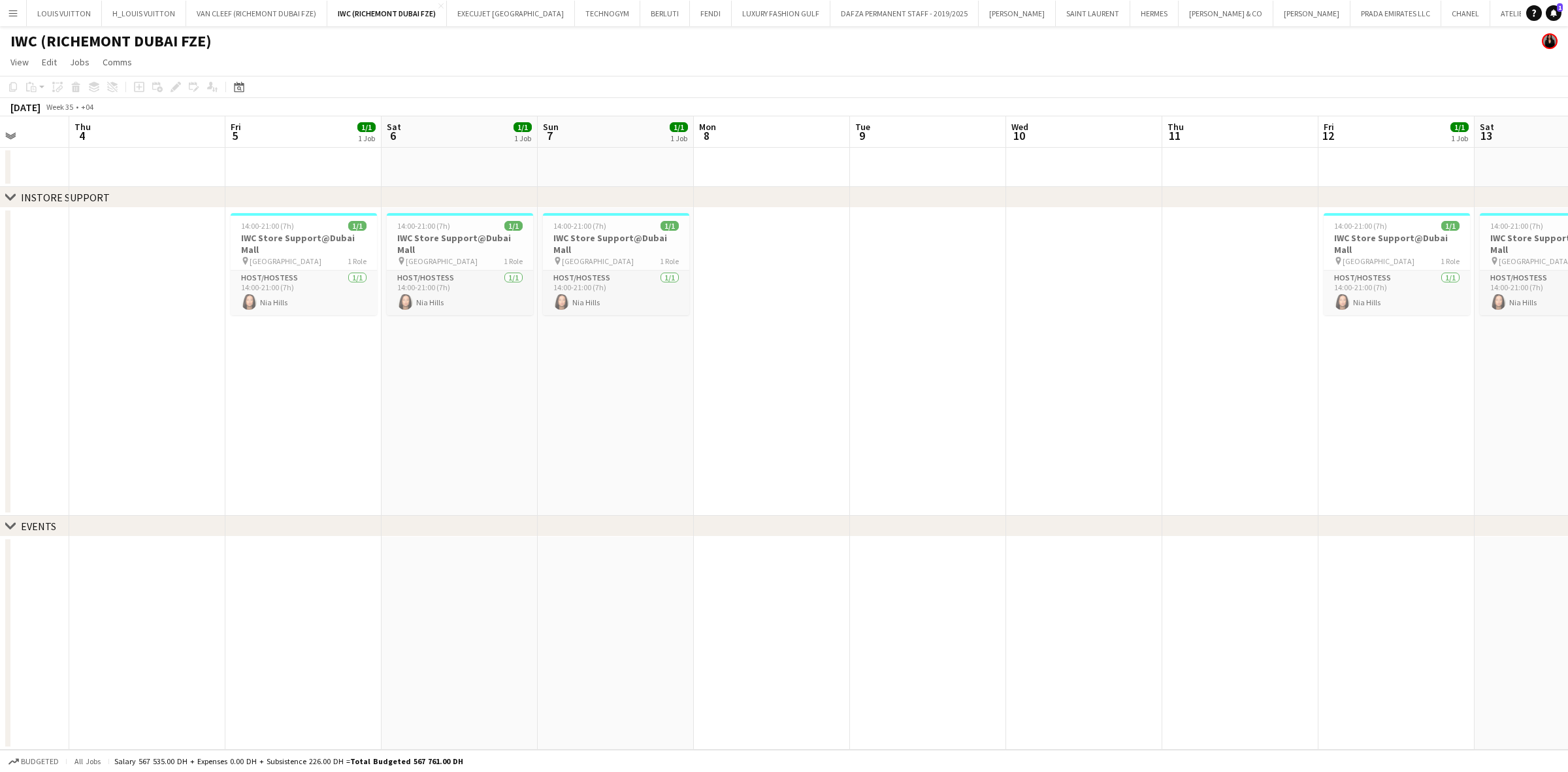
drag, startPoint x: 745, startPoint y: 397, endPoint x: 566, endPoint y: 397, distance: 179.0
click at [566, 397] on app-calendar-viewport "Sun 31 1/1 1 Job Mon 1 Tue 2 Wed 3 Thu 4 Fri 5 1/1 1 Job Sat 6 1/1 1 Job Sun 7 …" at bounding box center [784, 433] width 1568 height 633
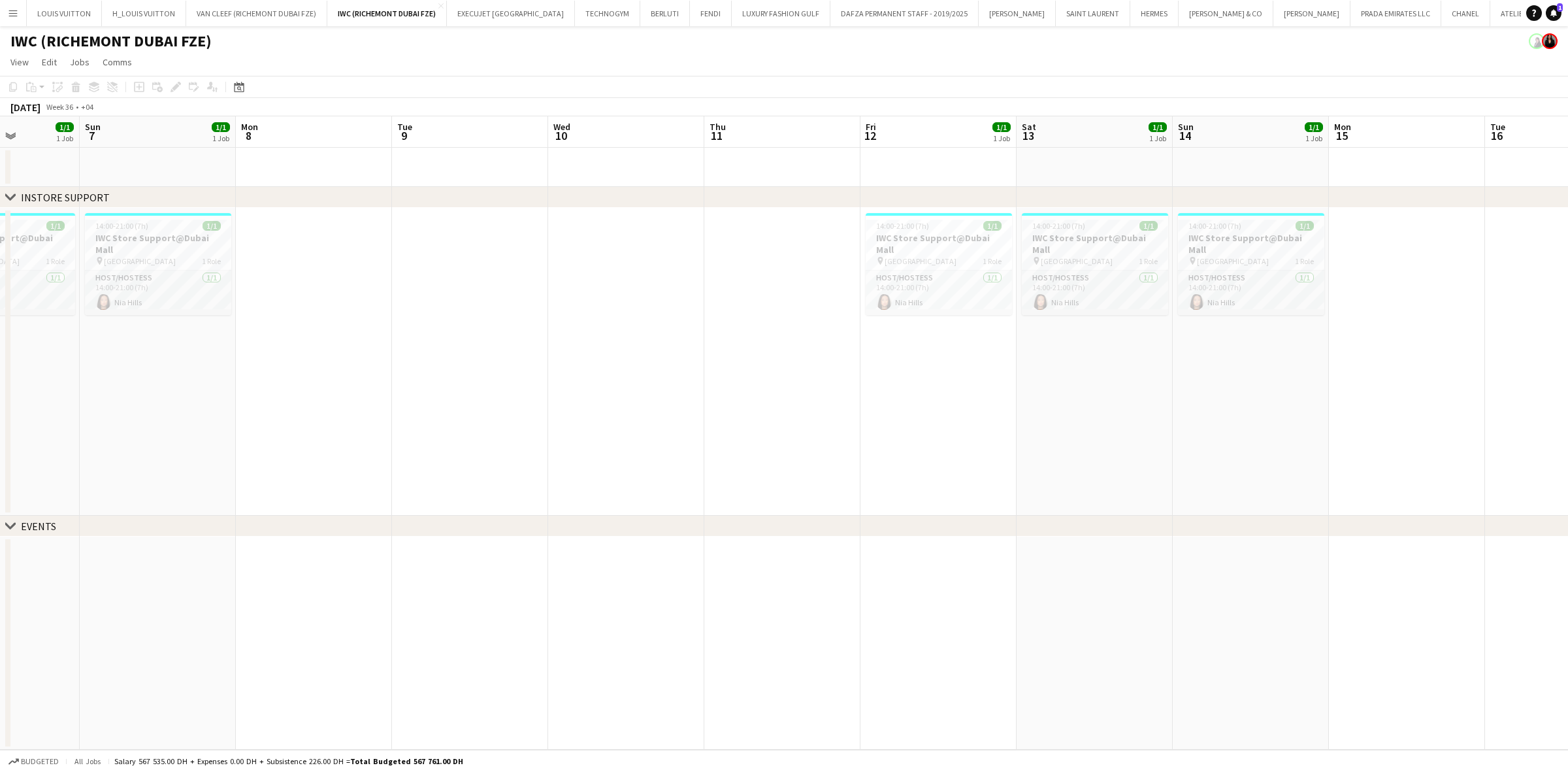
drag, startPoint x: 1091, startPoint y: 408, endPoint x: 770, endPoint y: 419, distance: 321.2
click at [759, 422] on app-calendar-viewport "Tue 2 Wed 3 Thu 4 Fri 5 1/1 1 Job Sat 6 1/1 1 Job Sun 7 1/1 1 Job Mon 8 Tue 9 W…" at bounding box center [784, 433] width 1568 height 633
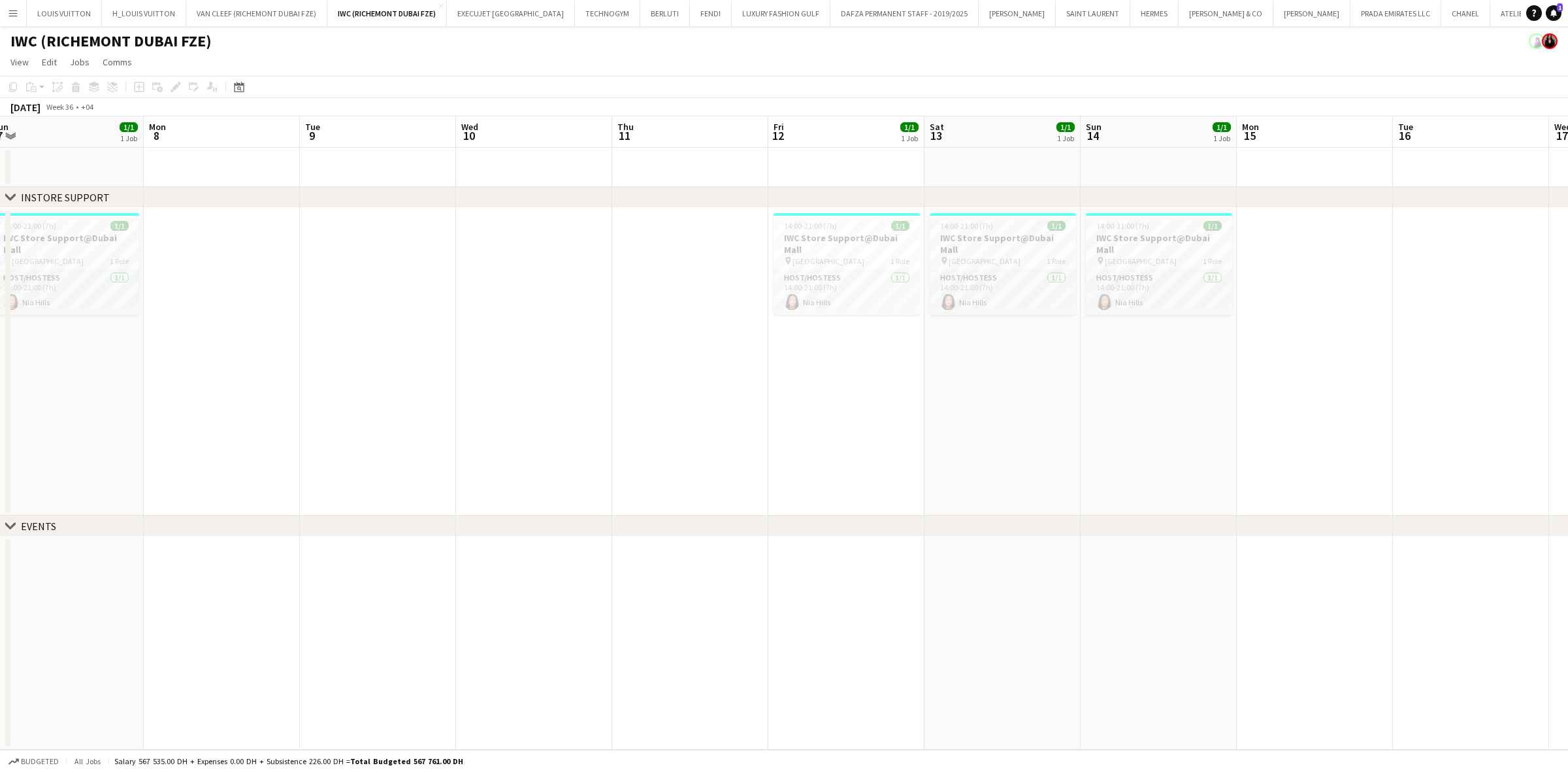
drag, startPoint x: 1165, startPoint y: 429, endPoint x: 863, endPoint y: 426, distance: 302.0
click at [787, 435] on app-calendar-viewport "Thu 4 Fri 5 1/1 1 Job Sat 6 1/1 1 Job Sun 7 1/1 1 Job Mon 8 Tue 9 Wed 10 Thu 11…" at bounding box center [784, 433] width 1568 height 633
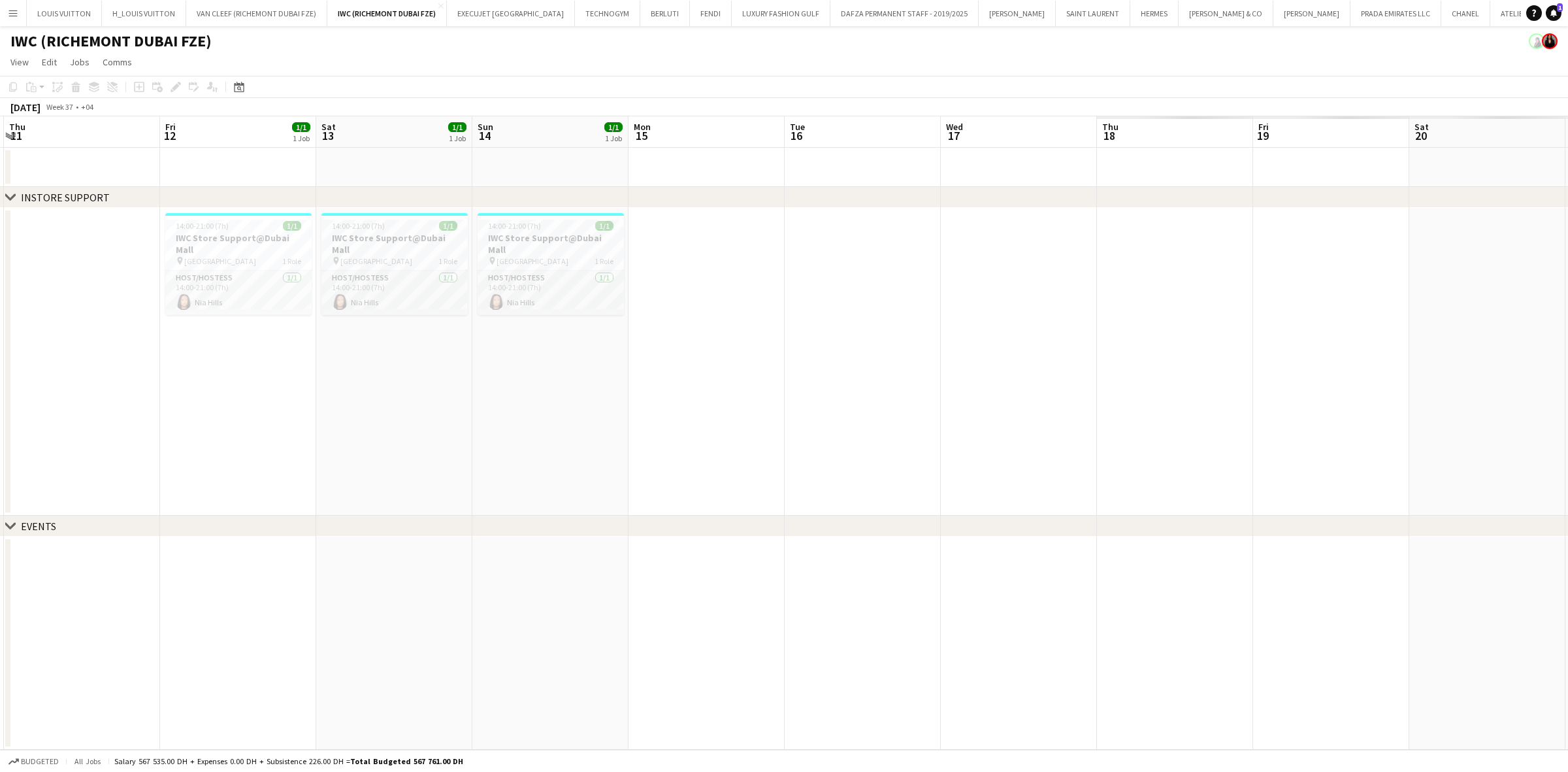
drag, startPoint x: 1122, startPoint y: 432, endPoint x: 798, endPoint y: 435, distance: 324.0
click at [799, 435] on app-calendar-viewport "Mon 8 Tue 9 Wed 10 Thu 11 Fri 12 1/1 1 Job Sat 13 1/1 1 Job Sun 14 1/1 1 Job Mo…" at bounding box center [784, 433] width 1568 height 633
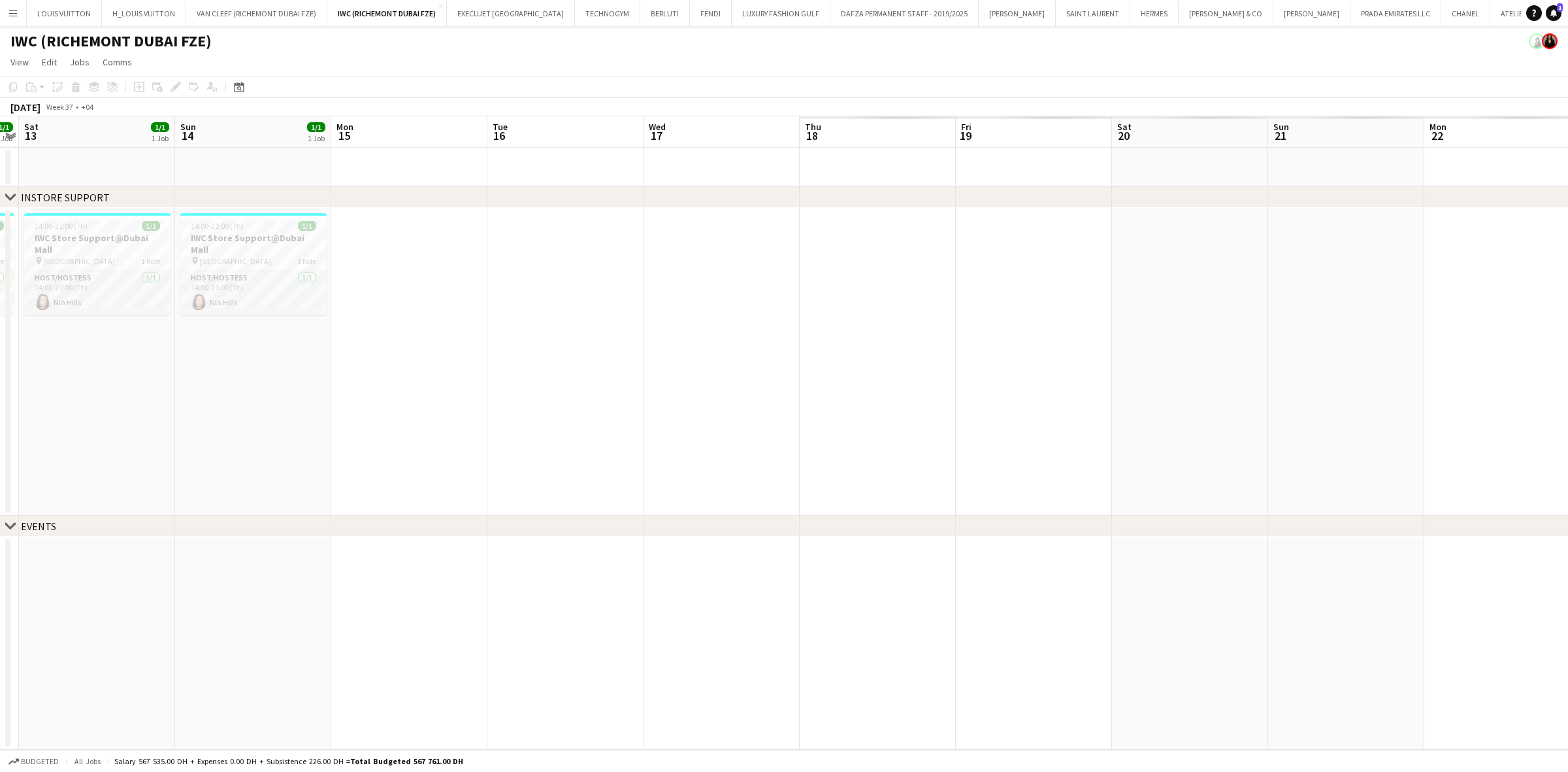
drag, startPoint x: 844, startPoint y: 413, endPoint x: 694, endPoint y: 413, distance: 150.0
click at [707, 413] on app-calendar-viewport "Wed 10 Thu 11 Fri 12 1/1 1 Job Sat 13 1/1 1 Job Sun 14 1/1 1 Job Mon 15 Tue 16 …" at bounding box center [784, 433] width 1568 height 633
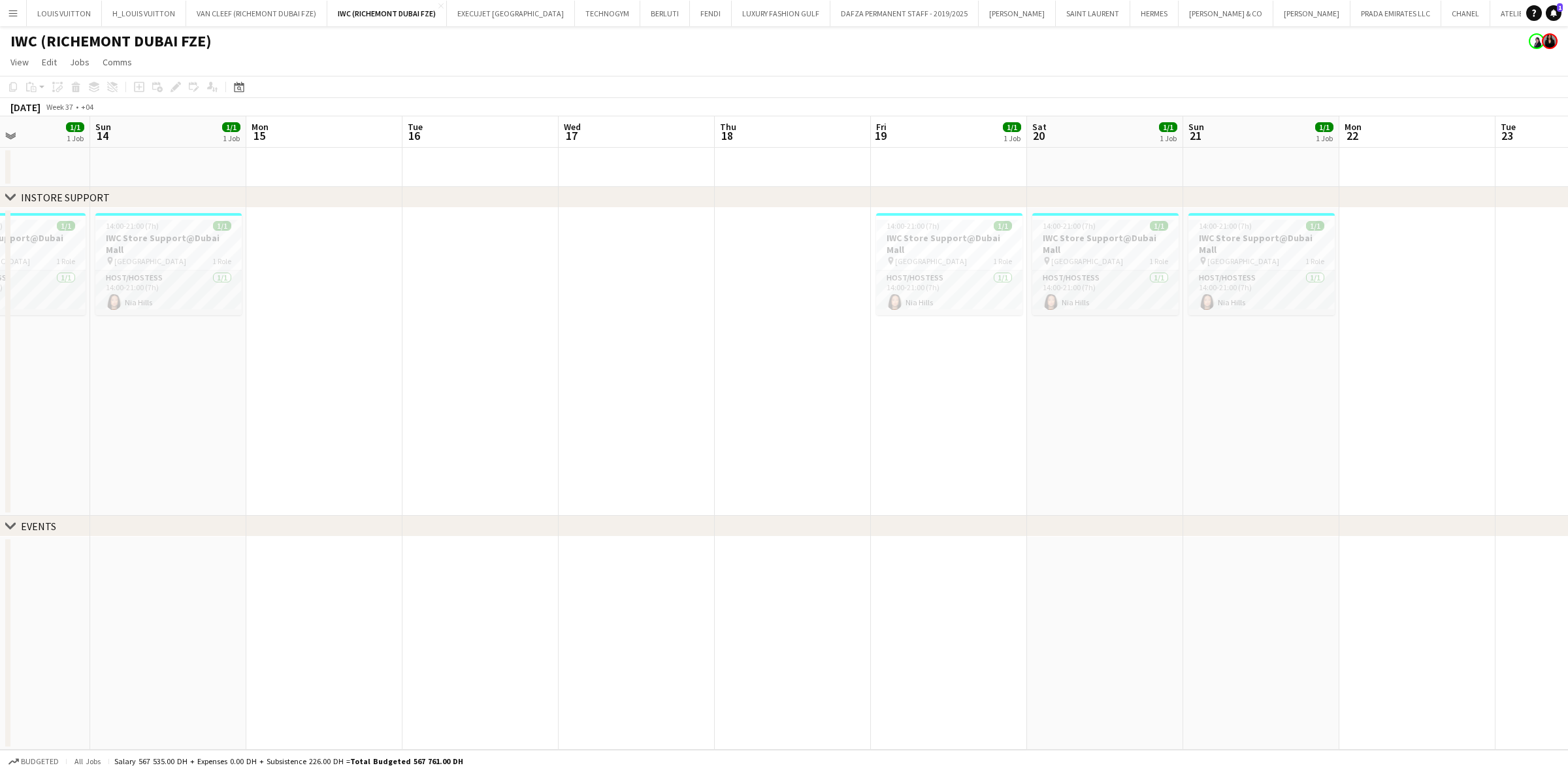
drag, startPoint x: 620, startPoint y: 445, endPoint x: 1069, endPoint y: 474, distance: 449.9
click at [986, 471] on app-calendar-viewport "Wed 10 Thu 11 Fri 12 1/1 1 Job Sat 13 1/1 1 Job Sun 14 1/1 1 Job Mon 15 Tue 16 …" at bounding box center [784, 433] width 1568 height 633
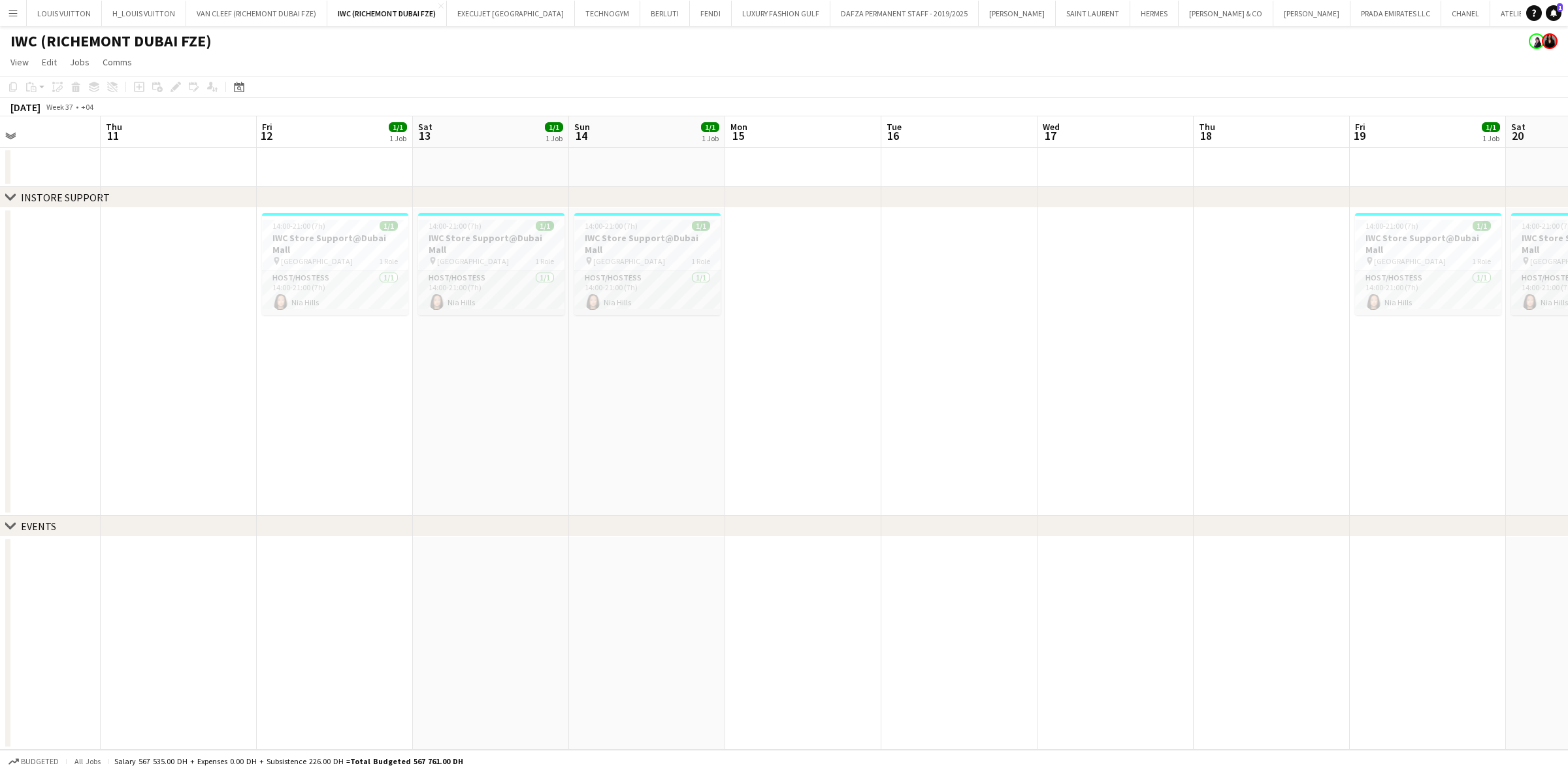
drag, startPoint x: 337, startPoint y: 345, endPoint x: 603, endPoint y: 334, distance: 266.2
click at [758, 344] on app-calendar-viewport "Mon 8 Tue 9 Wed 10 Thu 11 Fri 12 1/1 1 Job Sat 13 1/1 1 Job Sun 14 1/1 1 Job Mo…" at bounding box center [784, 433] width 1568 height 633
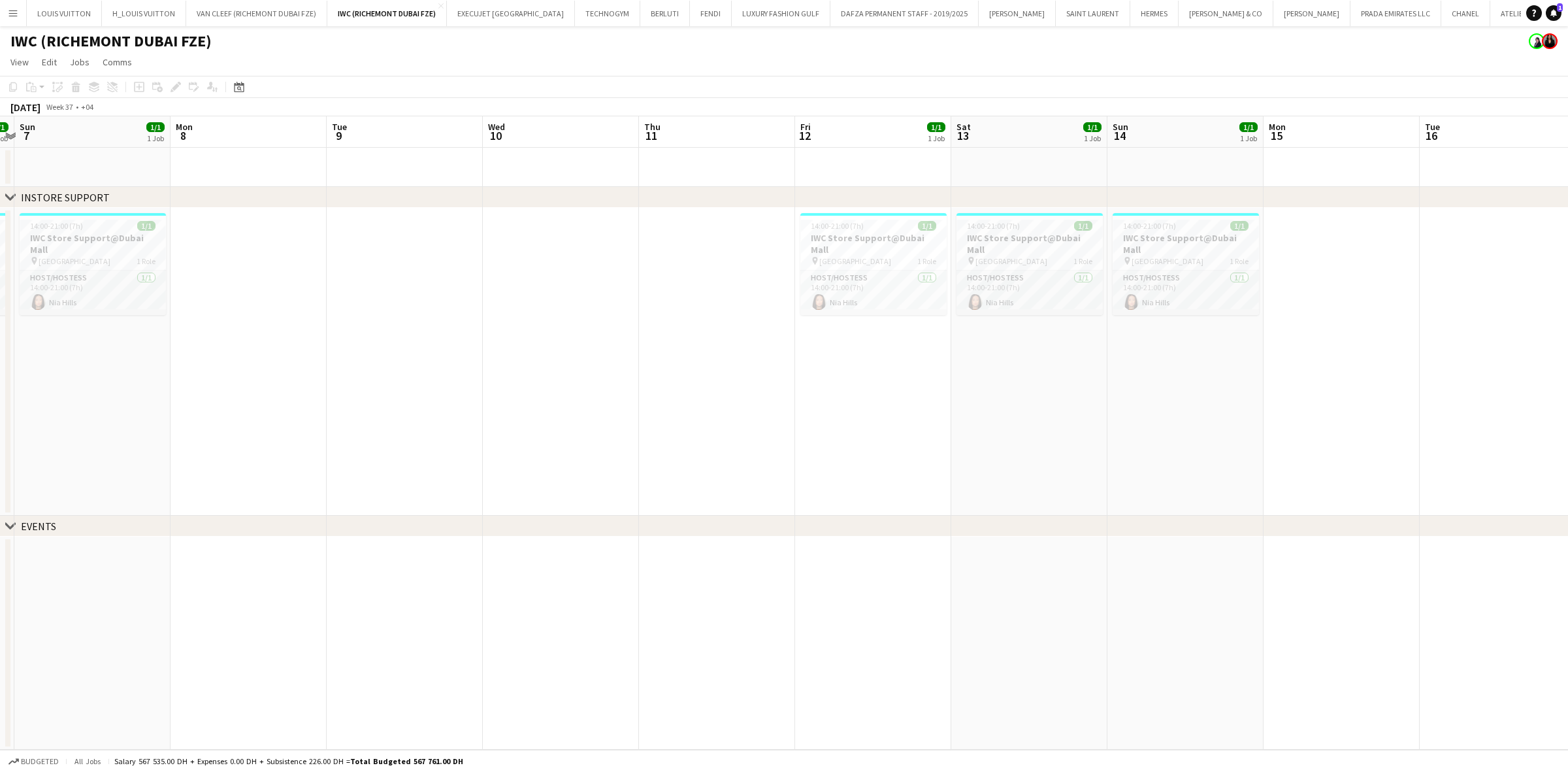
drag, startPoint x: 218, startPoint y: 271, endPoint x: 651, endPoint y: 270, distance: 433.0
click at [701, 265] on div "chevron-right INSTORE SUPPORT chevron-right EVENTS Fri 5 1/1 1 Job Sat 6 1/1 1 …" at bounding box center [784, 433] width 1568 height 633
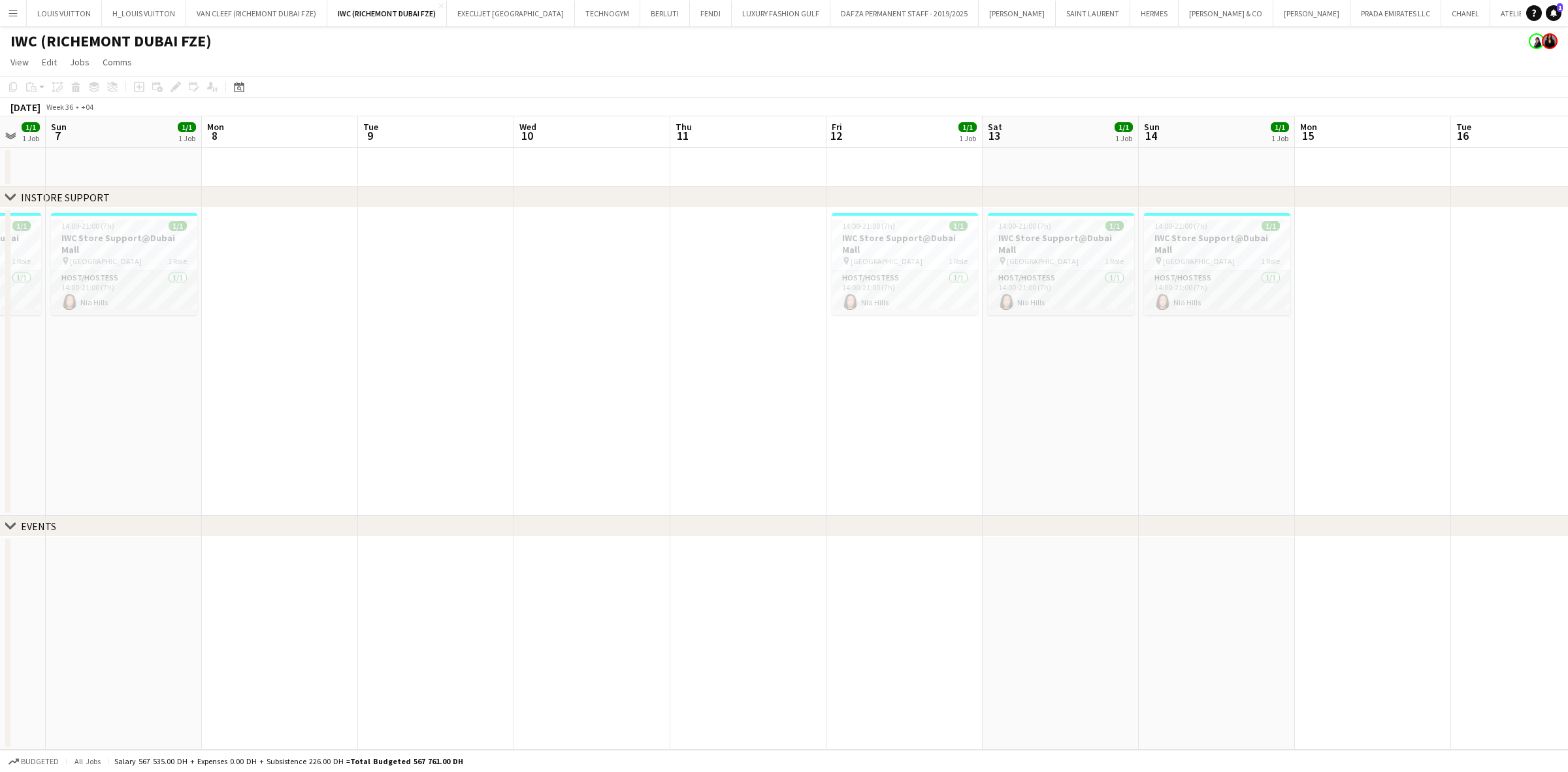
drag, startPoint x: 67, startPoint y: 262, endPoint x: 544, endPoint y: 262, distance: 477.0
click at [544, 262] on app-calendar-viewport "Fri 5 1/1 1 Job Sat 6 1/1 1 Job Sun 7 1/1 1 Job Mon 8 Tue 9 Wed 10 Thu 11 Fri 1…" at bounding box center [784, 433] width 1568 height 633
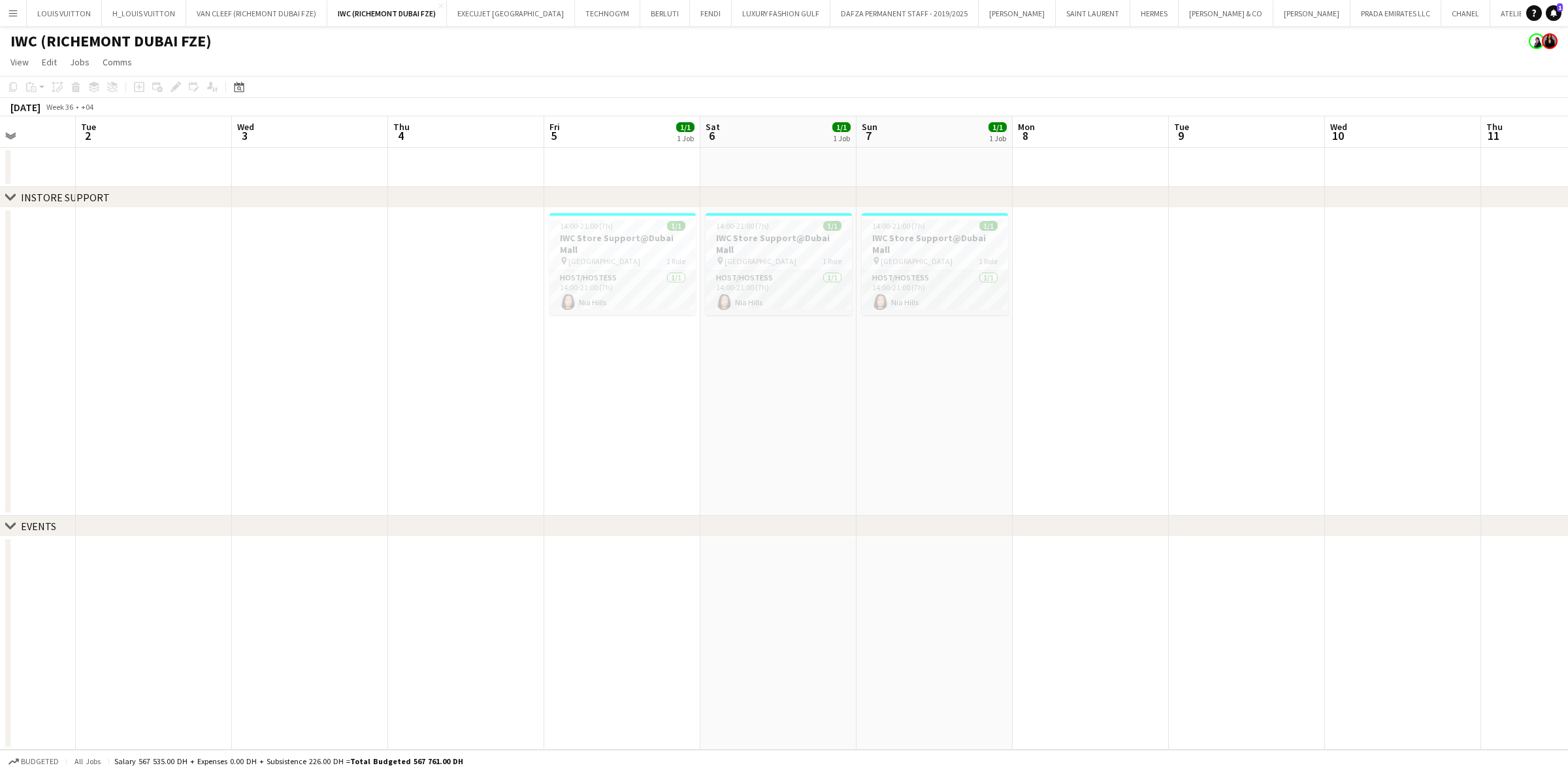
drag, startPoint x: 247, startPoint y: 270, endPoint x: 744, endPoint y: 282, distance: 497.1
click at [744, 282] on app-calendar-viewport "Sat 30 Sun 31 Mon 1 Tue 2 Wed 3 Thu 4 Fri 5 1/1 1 Job Sat 6 1/1 1 Job Sun 7 1/1…" at bounding box center [784, 433] width 1568 height 633
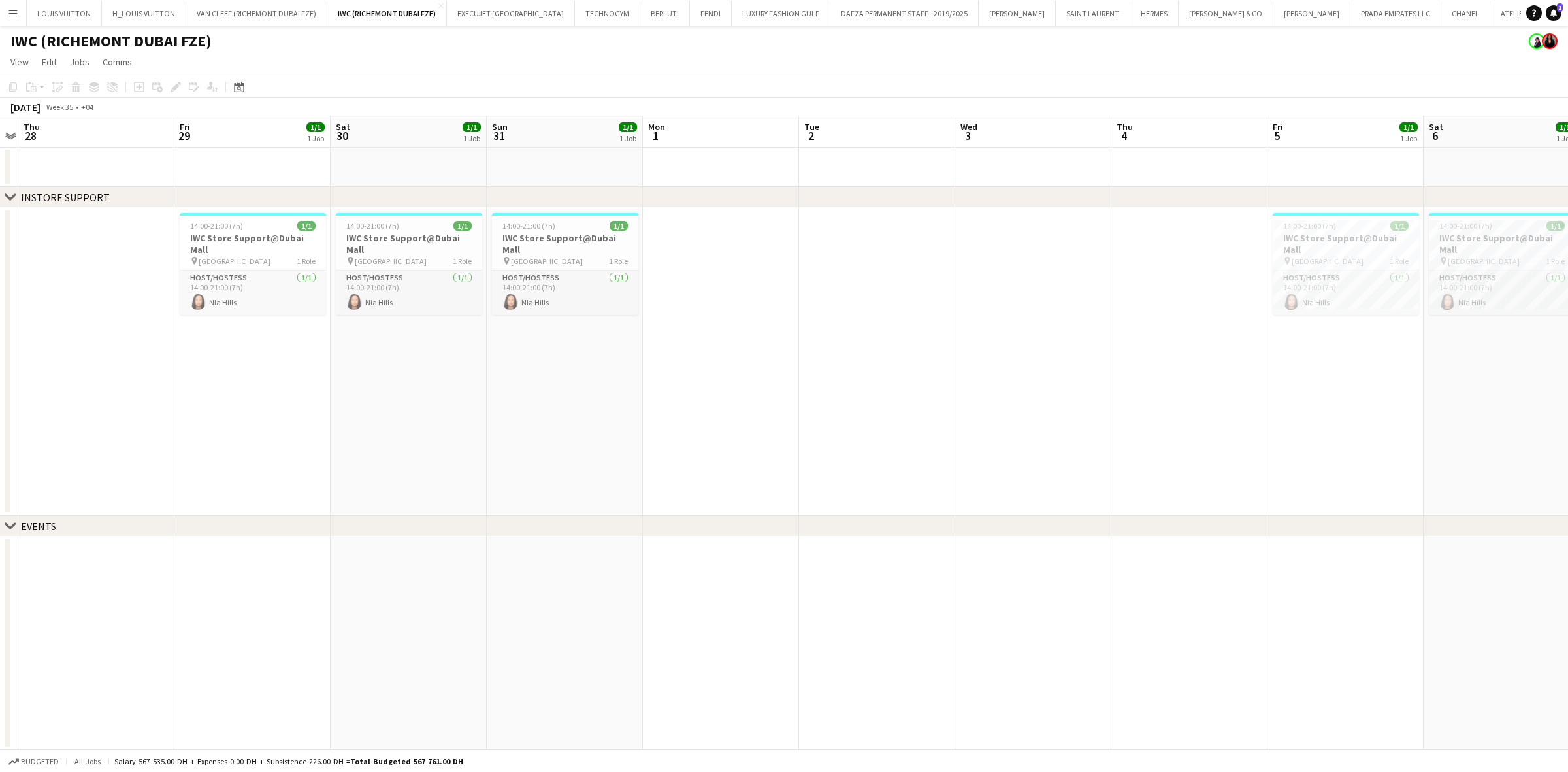
drag, startPoint x: 371, startPoint y: 272, endPoint x: 896, endPoint y: 324, distance: 527.6
click at [896, 324] on app-calendar-viewport "Tue 26 Wed 27 Thu 28 Fri 29 1/1 1 Job Sat 30 1/1 1 Job Sun 31 1/1 1 Job Mon 1 T…" at bounding box center [784, 433] width 1568 height 633
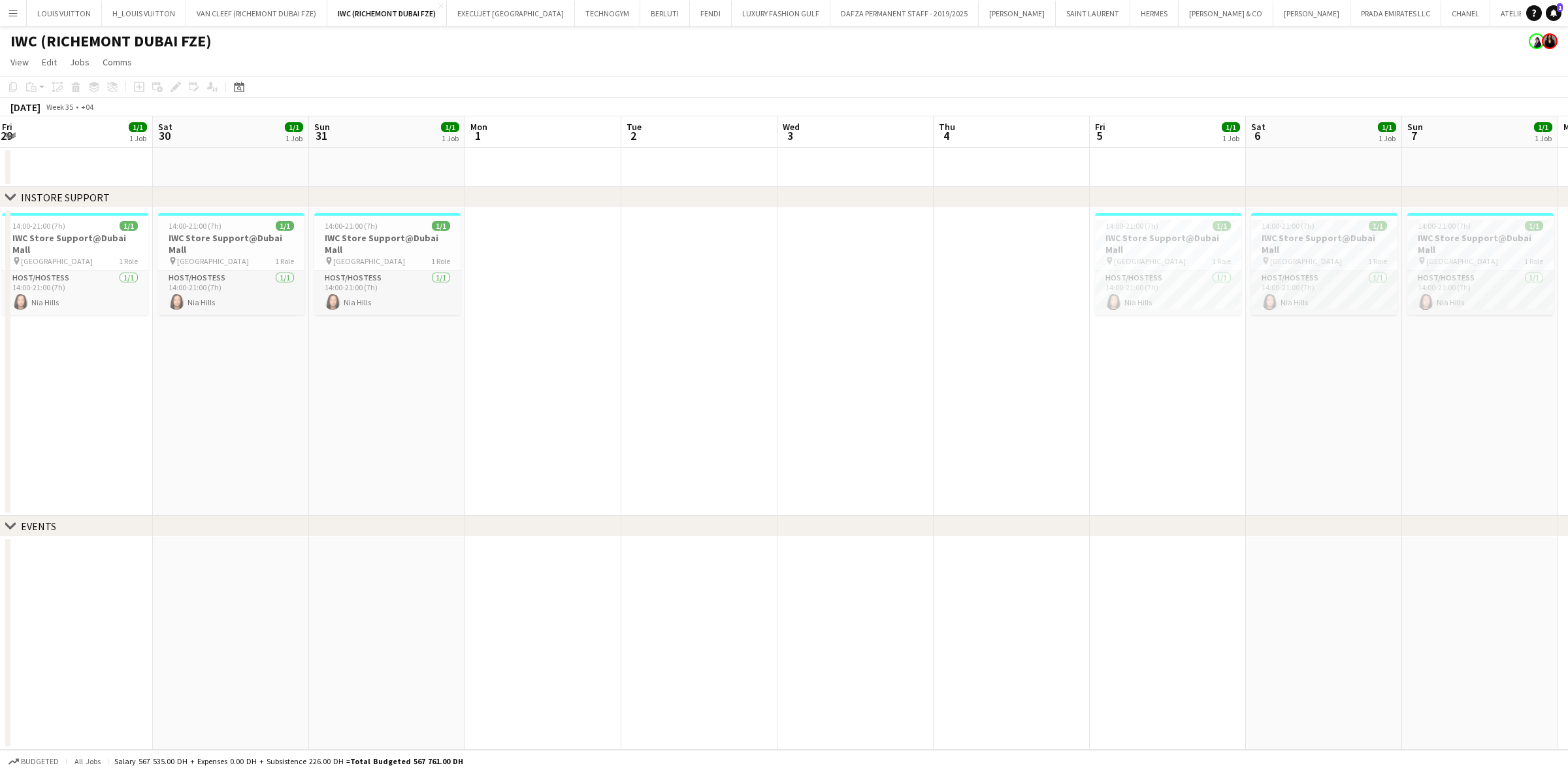
drag, startPoint x: 628, startPoint y: 304, endPoint x: 939, endPoint y: 314, distance: 311.2
click at [627, 304] on app-calendar-viewport "Tue 26 Wed 27 Thu 28 Fri 29 1/1 1 Job Sat 30 1/1 1 Job Sun 31 1/1 1 Job Mon 1 T…" at bounding box center [784, 433] width 1568 height 633
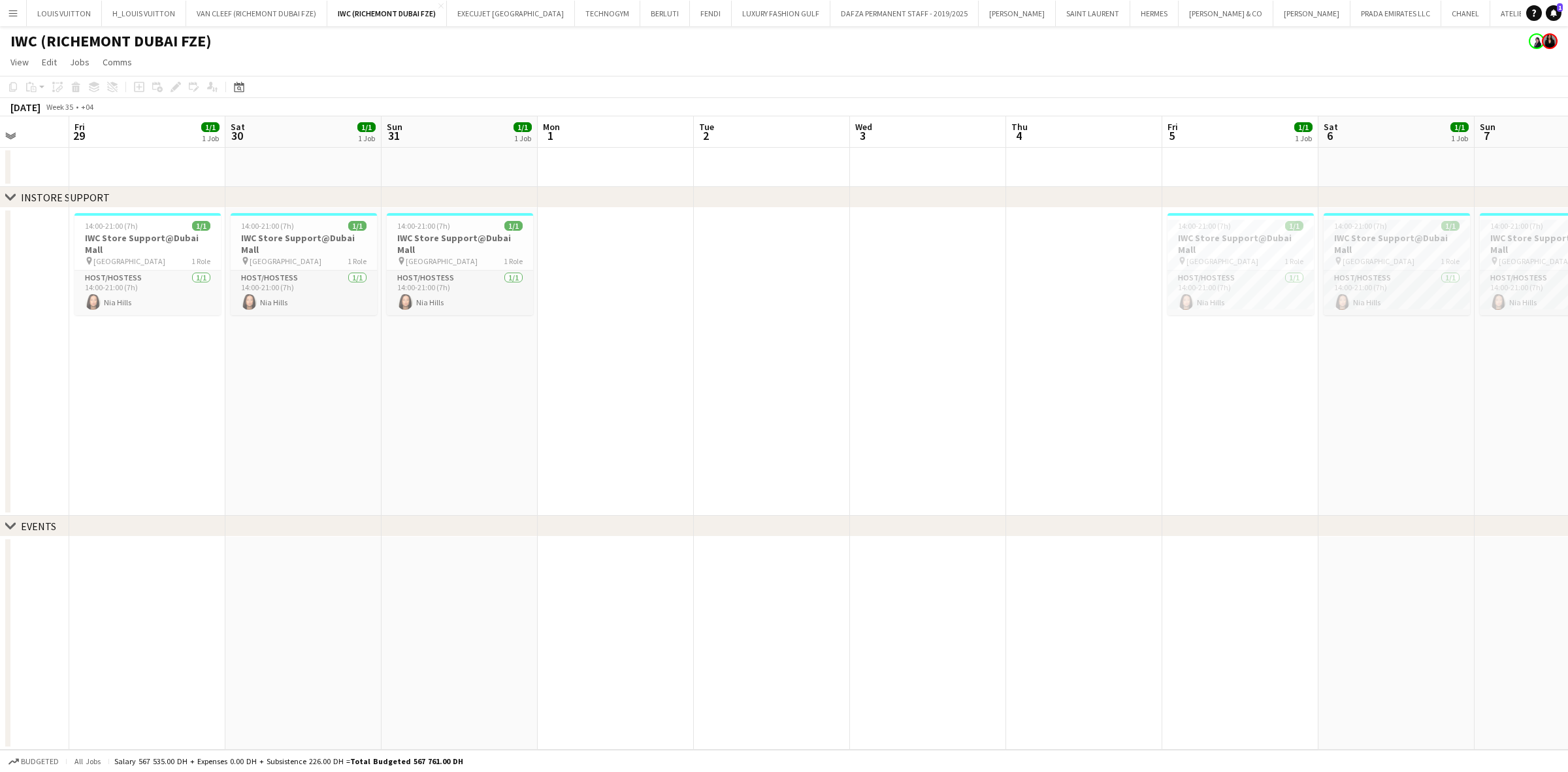
drag, startPoint x: 1023, startPoint y: 329, endPoint x: 480, endPoint y: 312, distance: 543.3
click at [480, 312] on app-calendar-viewport "Tue 26 Wed 27 Thu 28 Fri 29 1/1 1 Job Sat 30 1/1 1 Job Sun 31 1/1 1 Job Mon 1 T…" at bounding box center [784, 433] width 1568 height 633
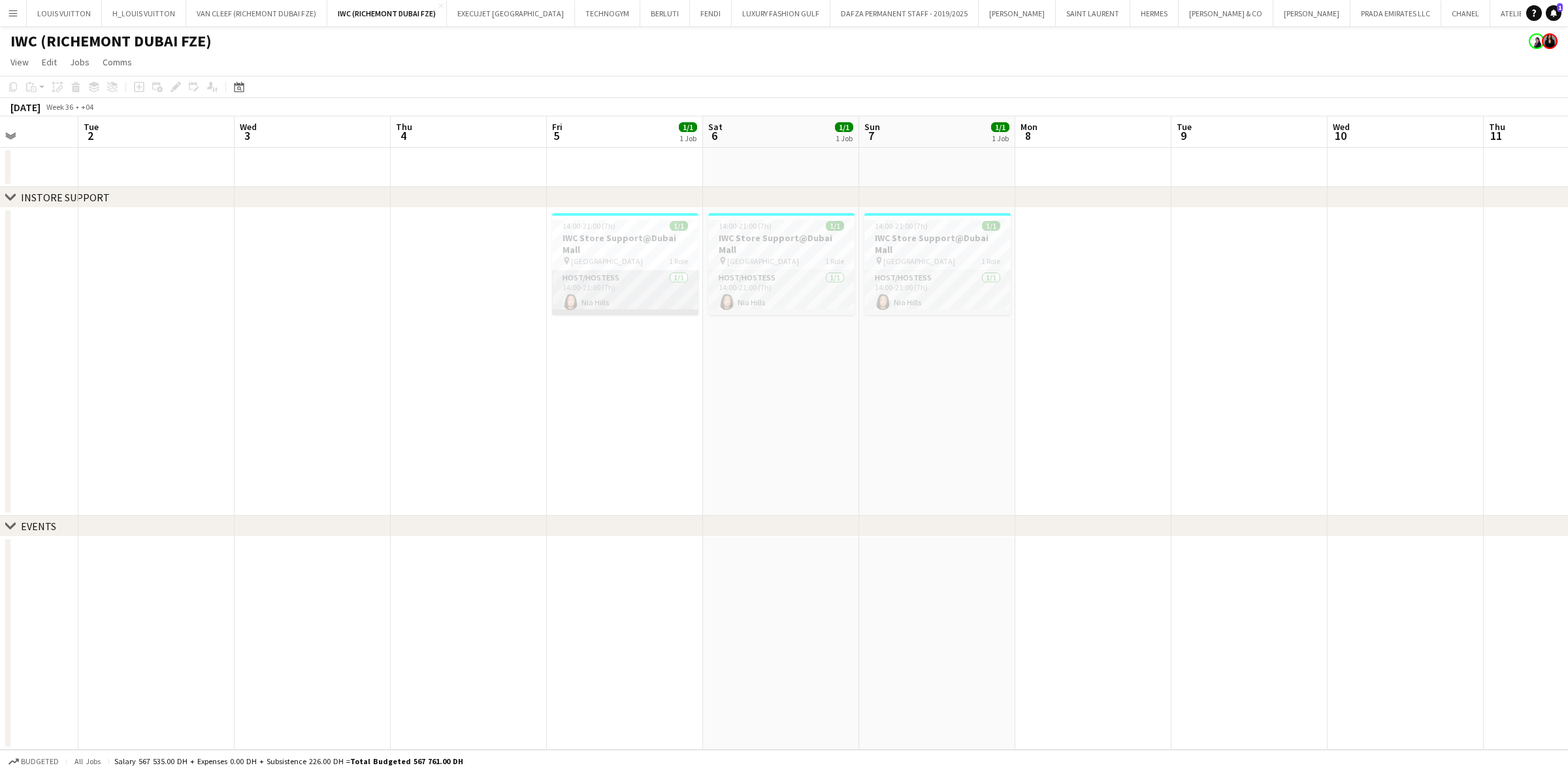
click at [639, 289] on app-card-role "Host/Hostess [DATE] 14:00-21:00 (7h) [GEOGRAPHIC_DATA]" at bounding box center [625, 292] width 146 height 44
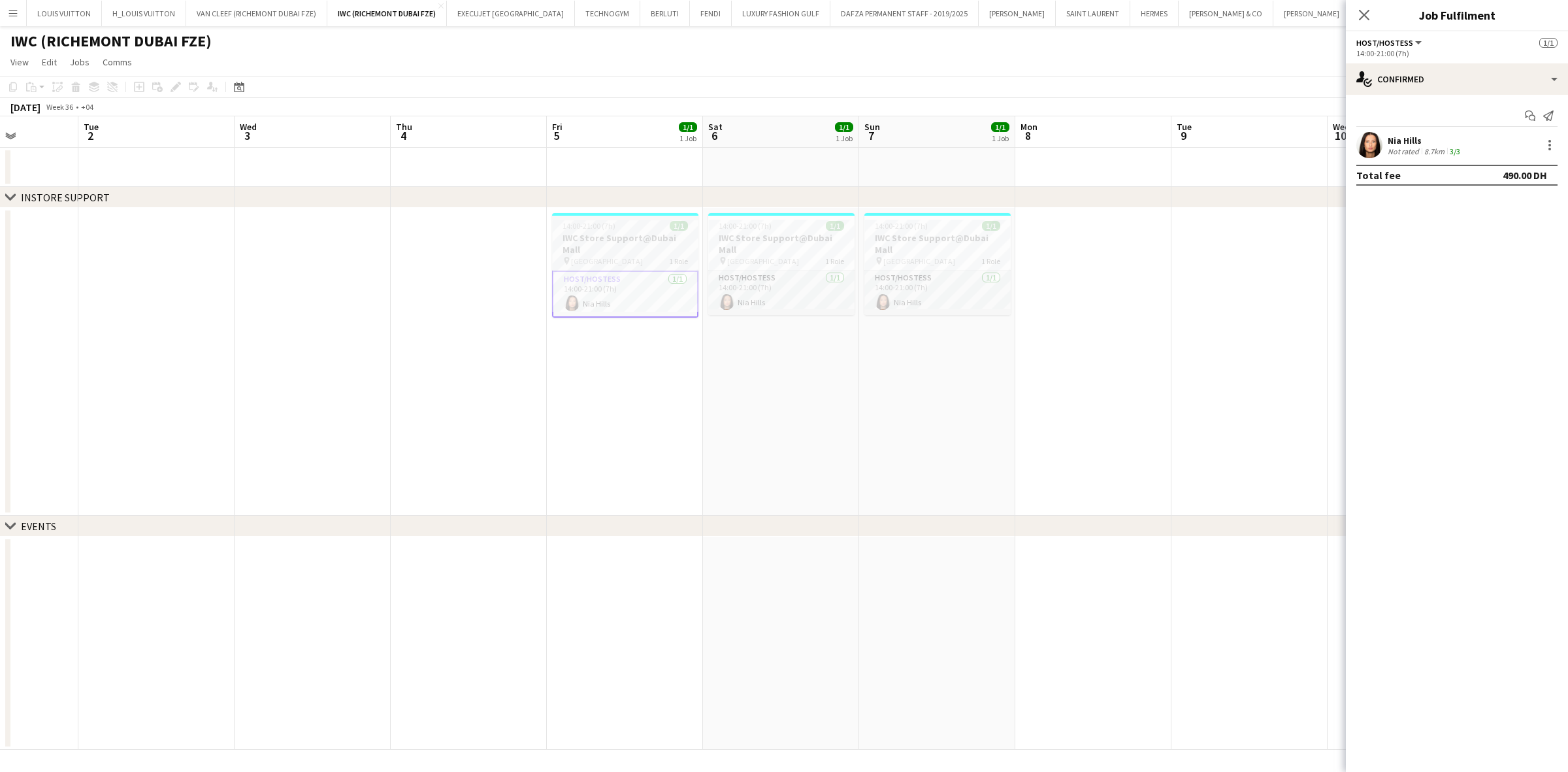
click at [624, 234] on h3 "IWC Store Support@Dubai Mall" at bounding box center [625, 244] width 146 height 24
click at [624, 228] on div "14:00-21:00 (7h) 1/1" at bounding box center [625, 225] width 146 height 10
click at [743, 256] on span "[GEOGRAPHIC_DATA]" at bounding box center [763, 260] width 72 height 10
click at [928, 256] on div "pin [GEOGRAPHIC_DATA] 1 Role" at bounding box center [938, 261] width 146 height 11
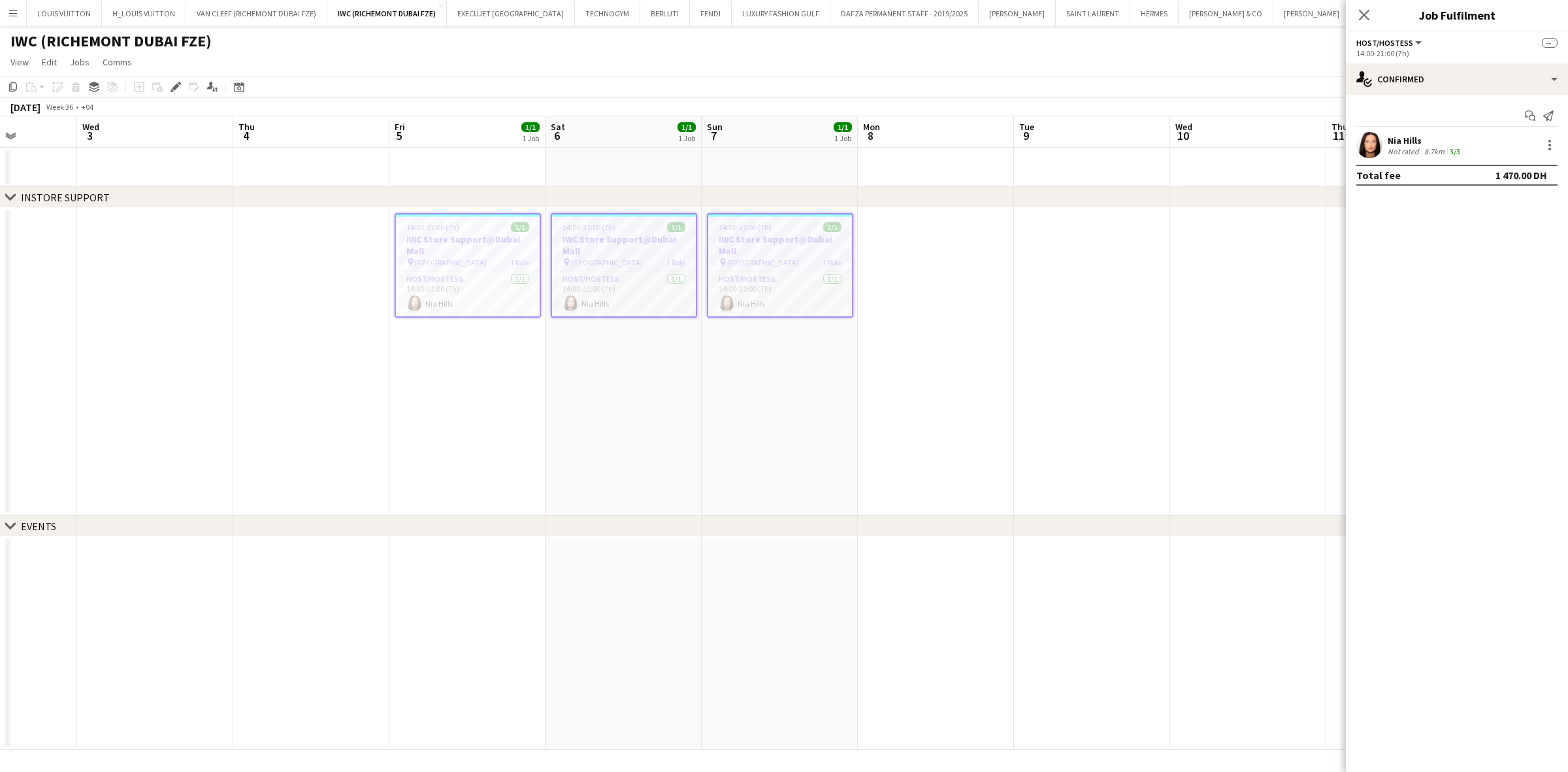
drag, startPoint x: 1285, startPoint y: 273, endPoint x: 899, endPoint y: 271, distance: 386.0
click at [870, 276] on app-calendar-viewport "Sat 30 1/1 1 Job Sun 31 1/1 1 Job Mon 1 Tue 2 Wed 3 Thu 4 Fri 5 1/1 1 Job Sat 6…" at bounding box center [784, 433] width 1568 height 633
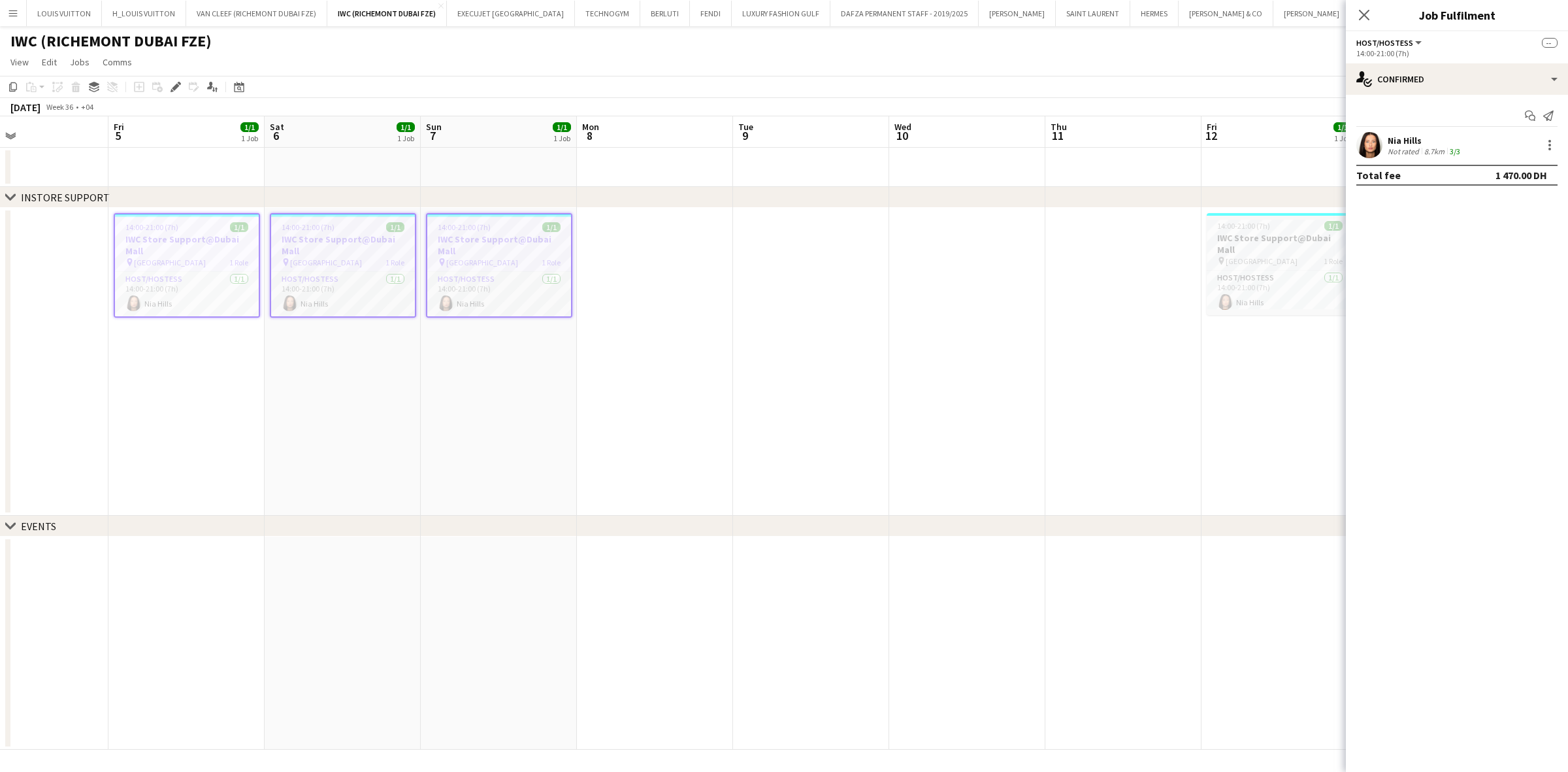
click at [1032, 256] on div "pin [GEOGRAPHIC_DATA] 1 Role" at bounding box center [1280, 261] width 146 height 11
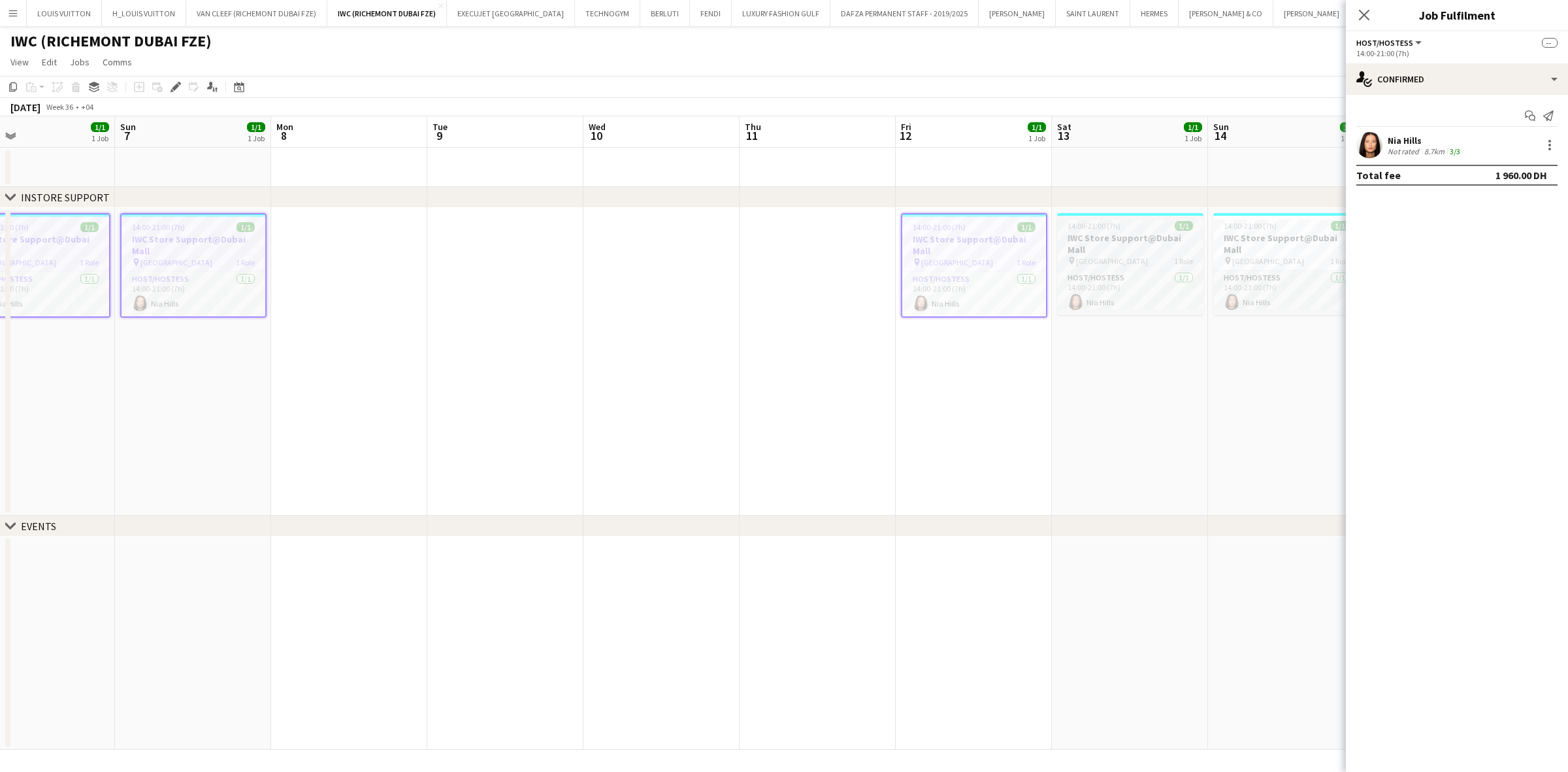
drag, startPoint x: 1009, startPoint y: 253, endPoint x: 1032, endPoint y: 247, distance: 23.8
click at [920, 242] on app-calendar-viewport "Wed 3 Thu 4 Fri 5 1/1 1 Job Sat 6 1/1 1 Job Sun 7 1/1 1 Job Mon 8 Tue 9 Wed 10 …" at bounding box center [784, 433] width 1568 height 633
